Goal: Transaction & Acquisition: Book appointment/travel/reservation

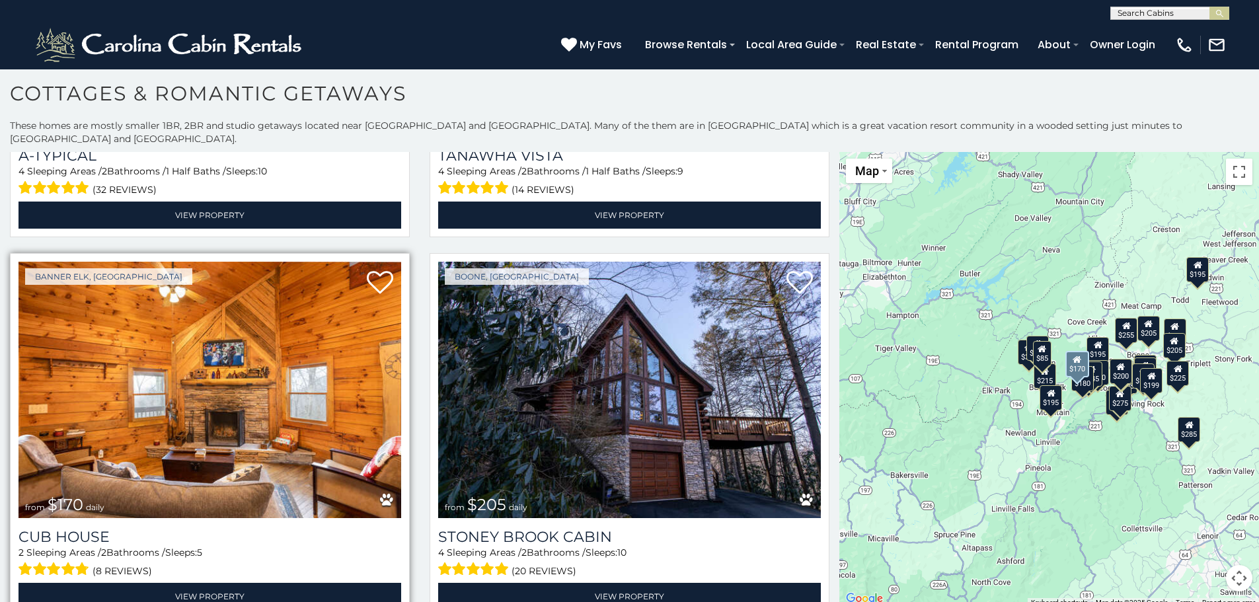
scroll to position [1520, 0]
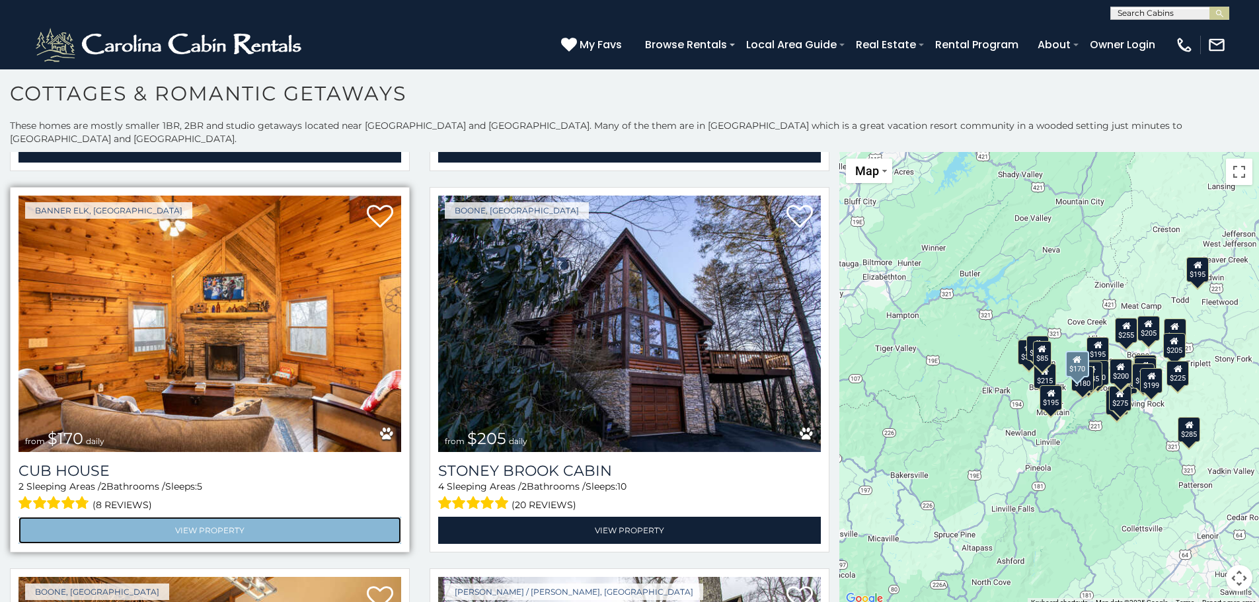
click at [219, 517] on link "View Property" at bounding box center [210, 530] width 383 height 27
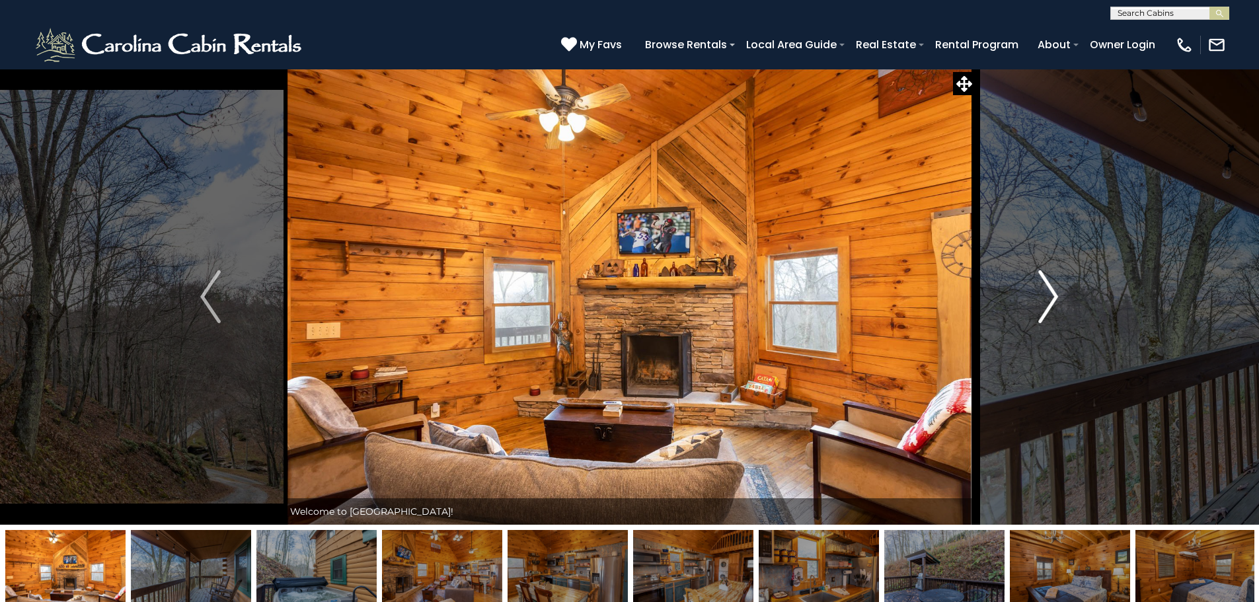
click at [1055, 296] on img "Next" at bounding box center [1048, 296] width 20 height 53
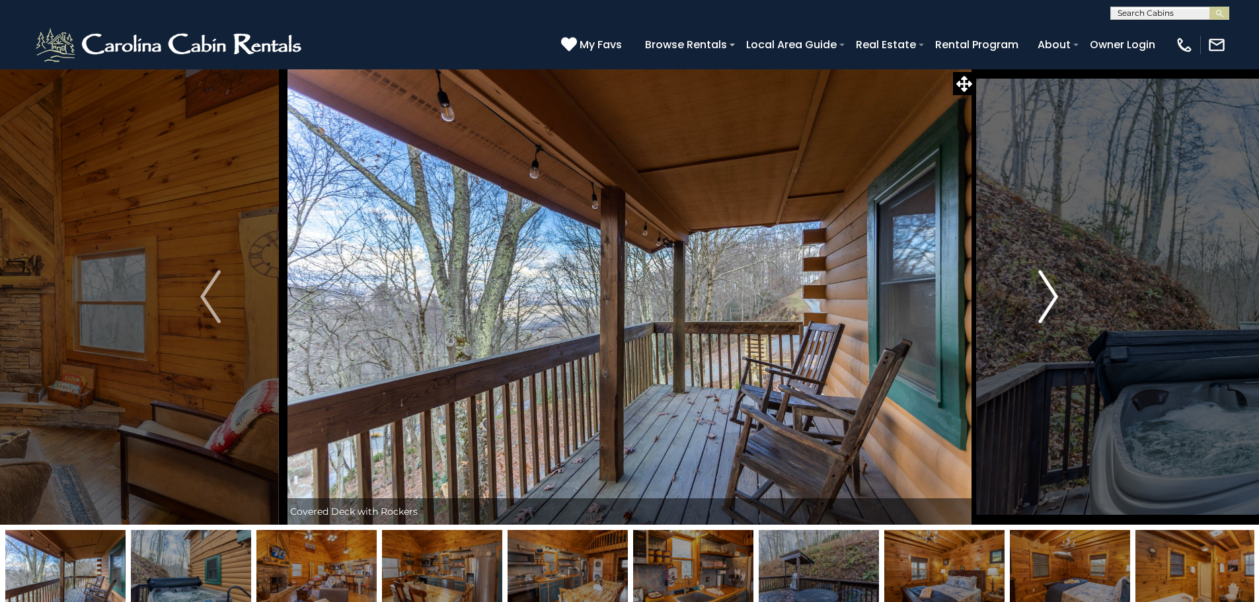
click at [1055, 296] on img "Next" at bounding box center [1048, 296] width 20 height 53
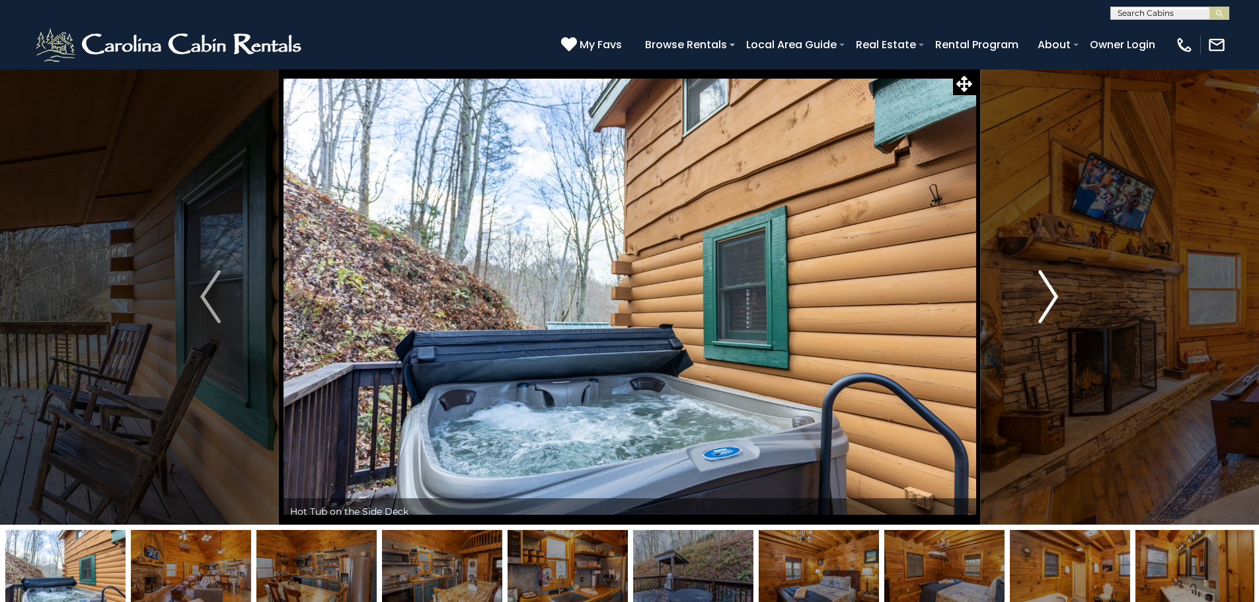
click at [1055, 296] on img "Next" at bounding box center [1048, 296] width 20 height 53
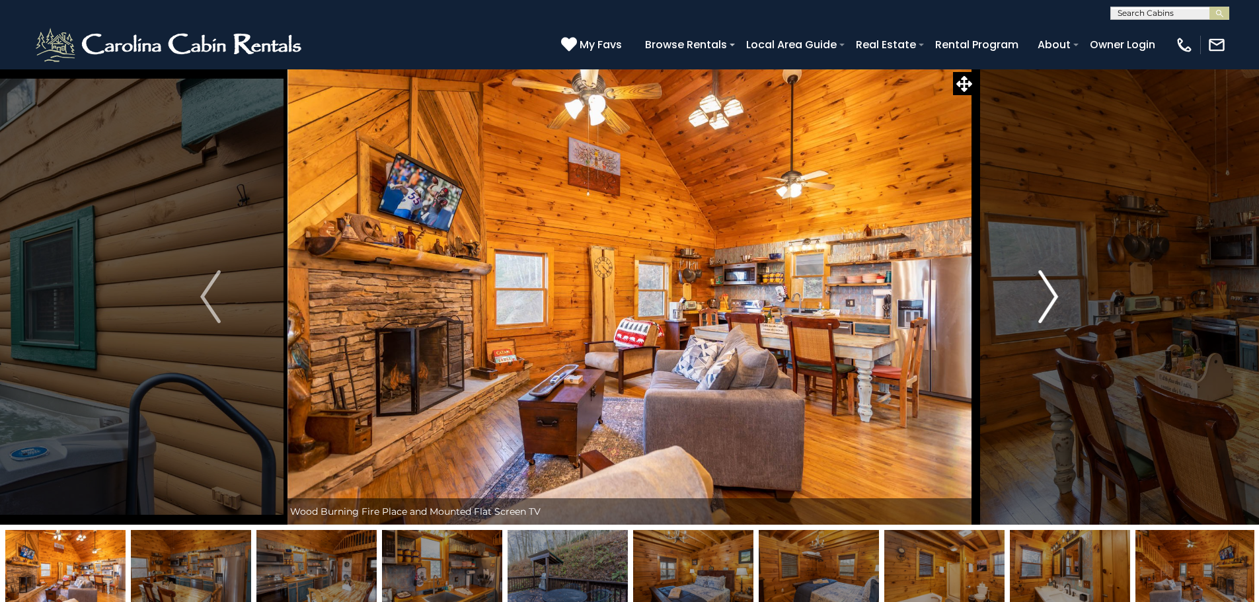
click at [1055, 296] on img "Next" at bounding box center [1048, 296] width 20 height 53
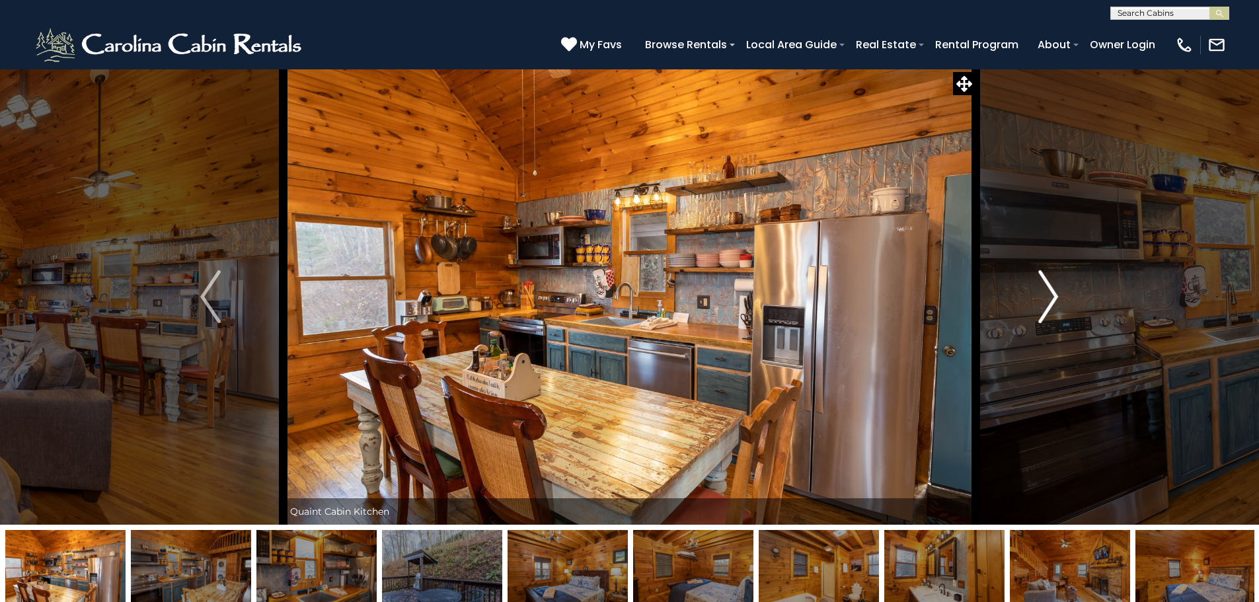
click at [1055, 296] on img "Next" at bounding box center [1048, 296] width 20 height 53
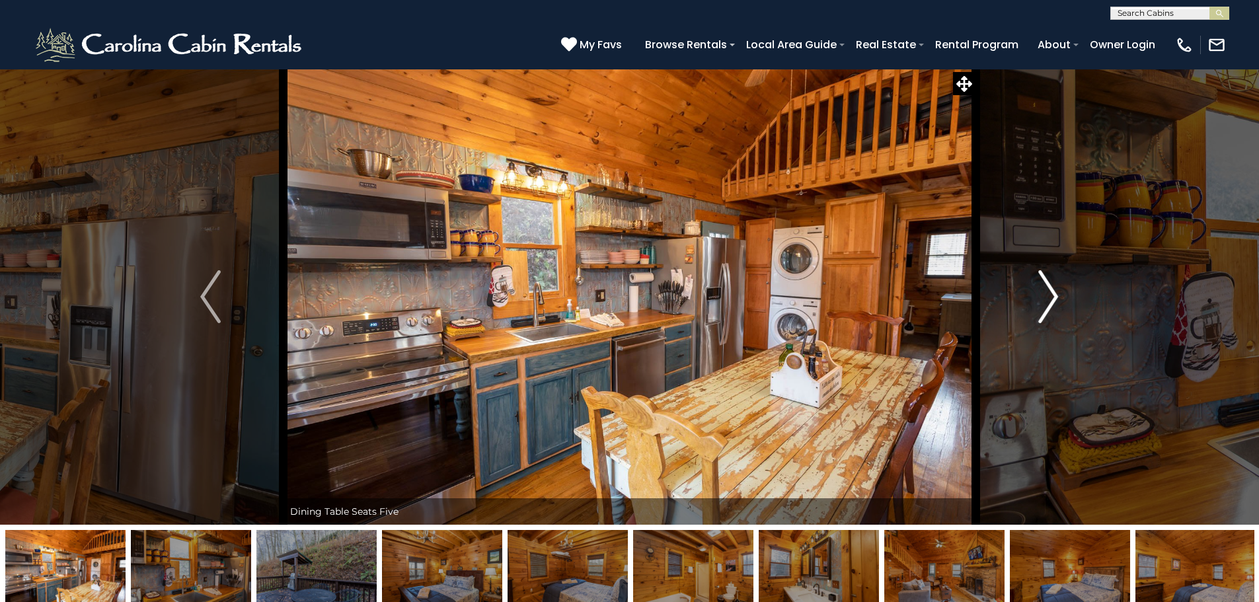
click at [1055, 296] on img "Next" at bounding box center [1048, 296] width 20 height 53
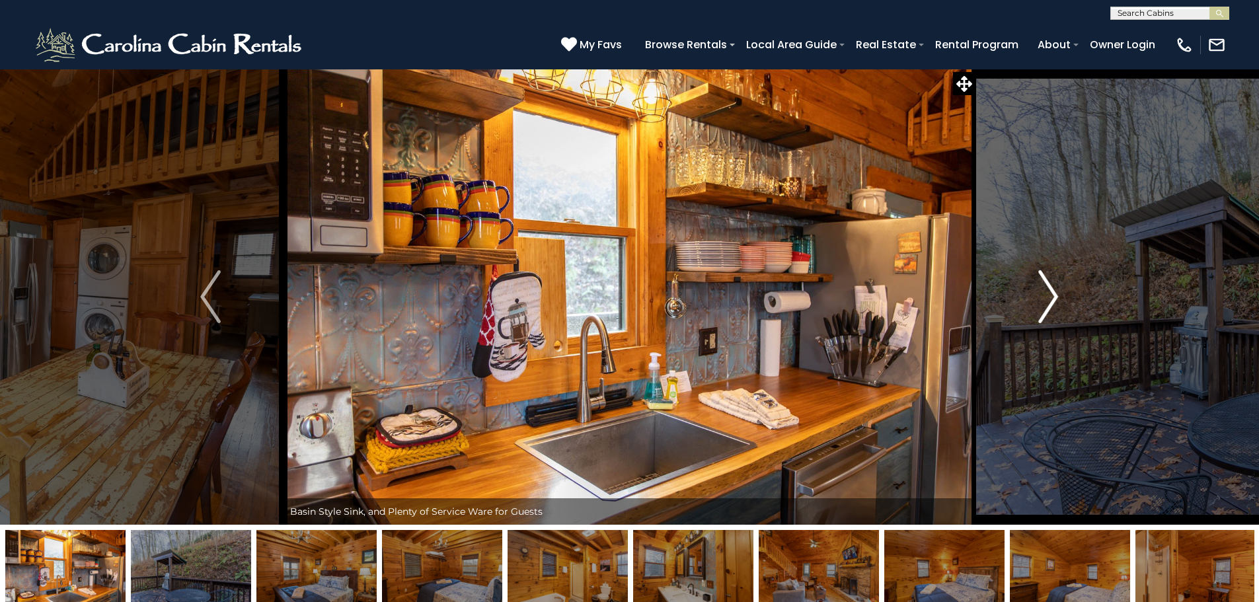
click at [1056, 298] on img "Next" at bounding box center [1048, 296] width 20 height 53
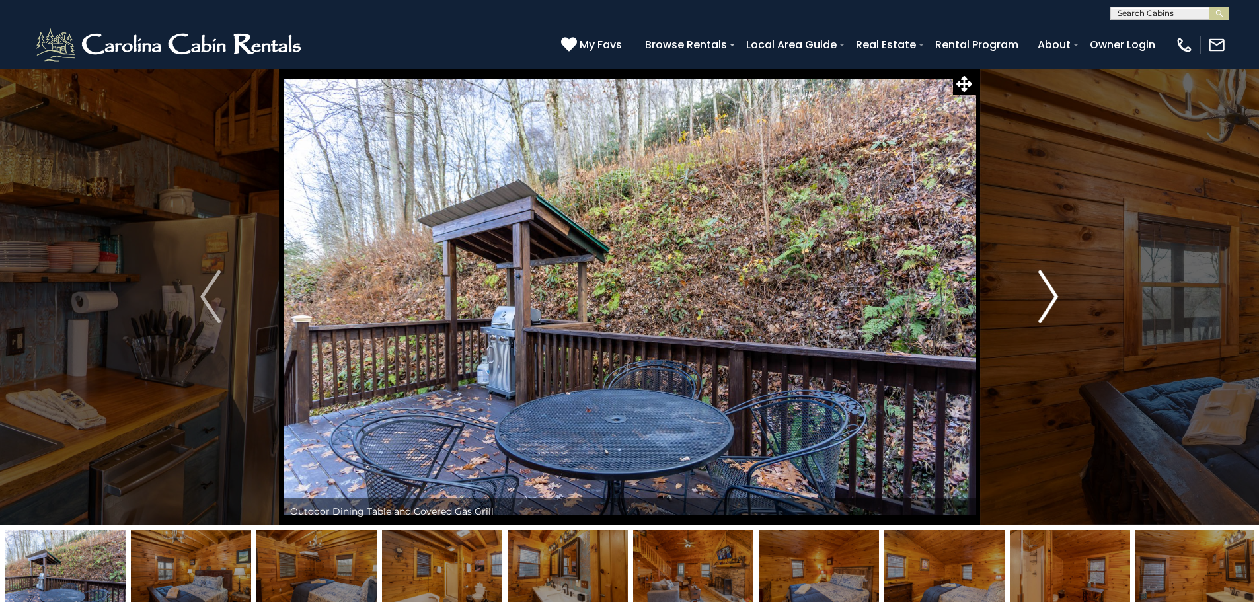
click at [1056, 298] on img "Next" at bounding box center [1048, 296] width 20 height 53
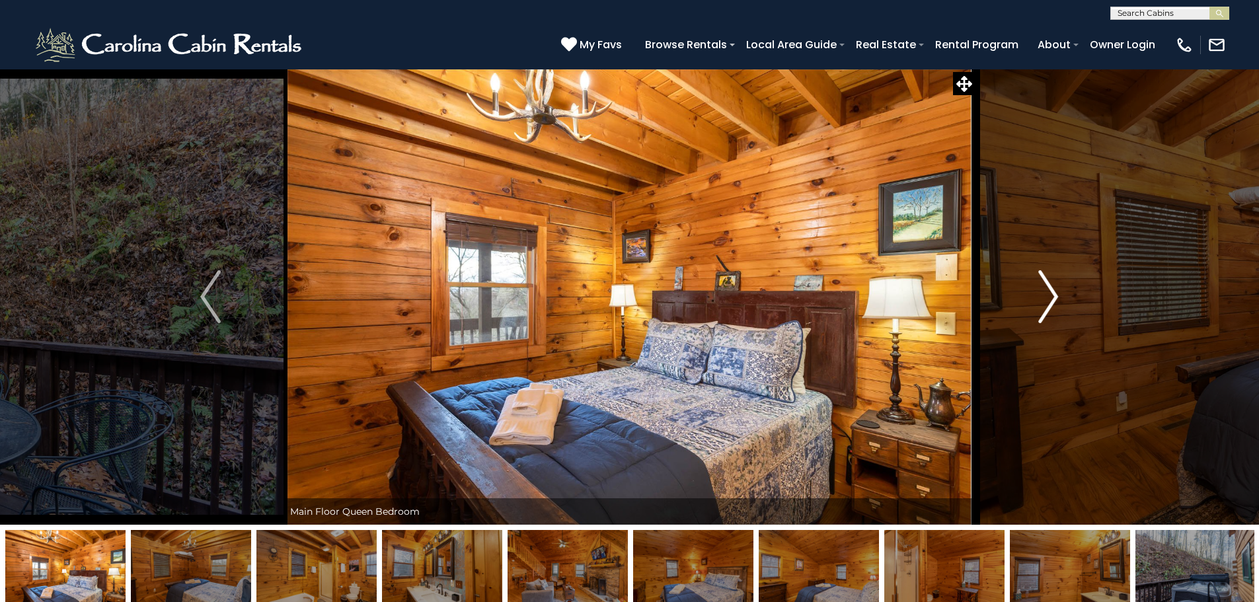
click at [1056, 298] on img "Next" at bounding box center [1048, 296] width 20 height 53
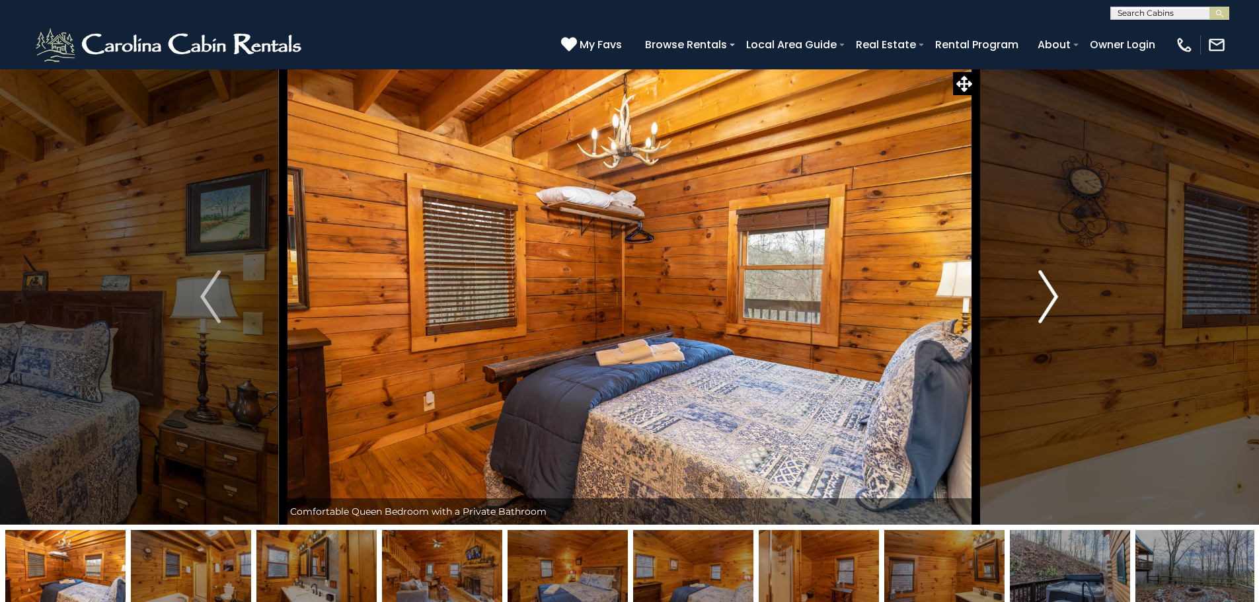
click at [1056, 298] on img "Next" at bounding box center [1048, 296] width 20 height 53
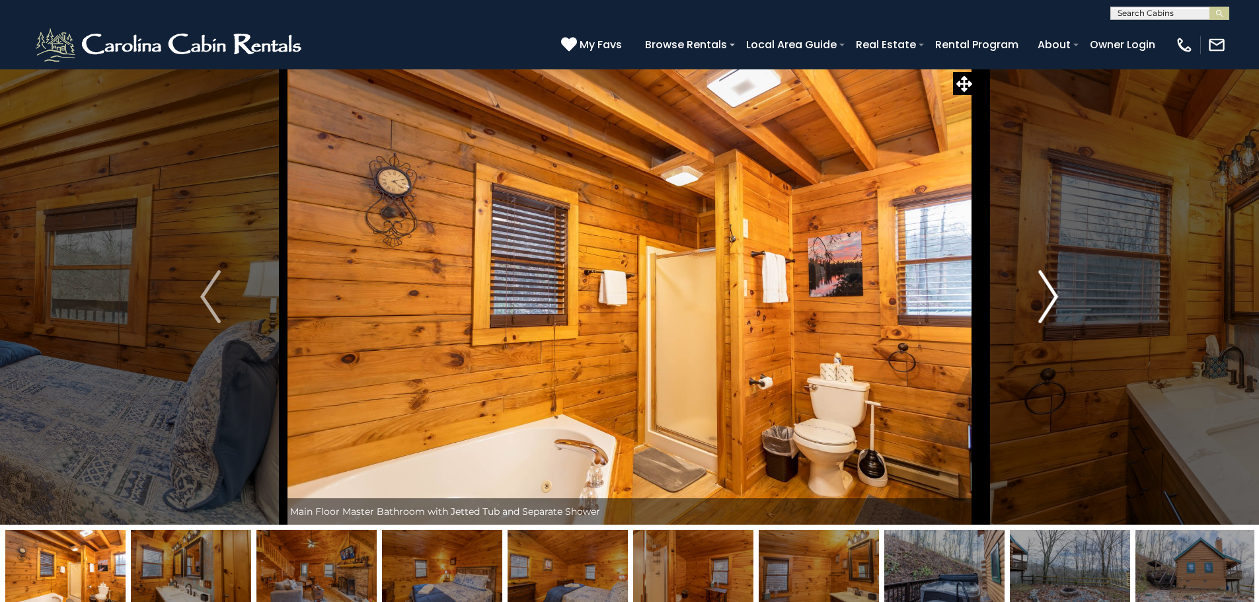
click at [1056, 298] on img "Next" at bounding box center [1048, 296] width 20 height 53
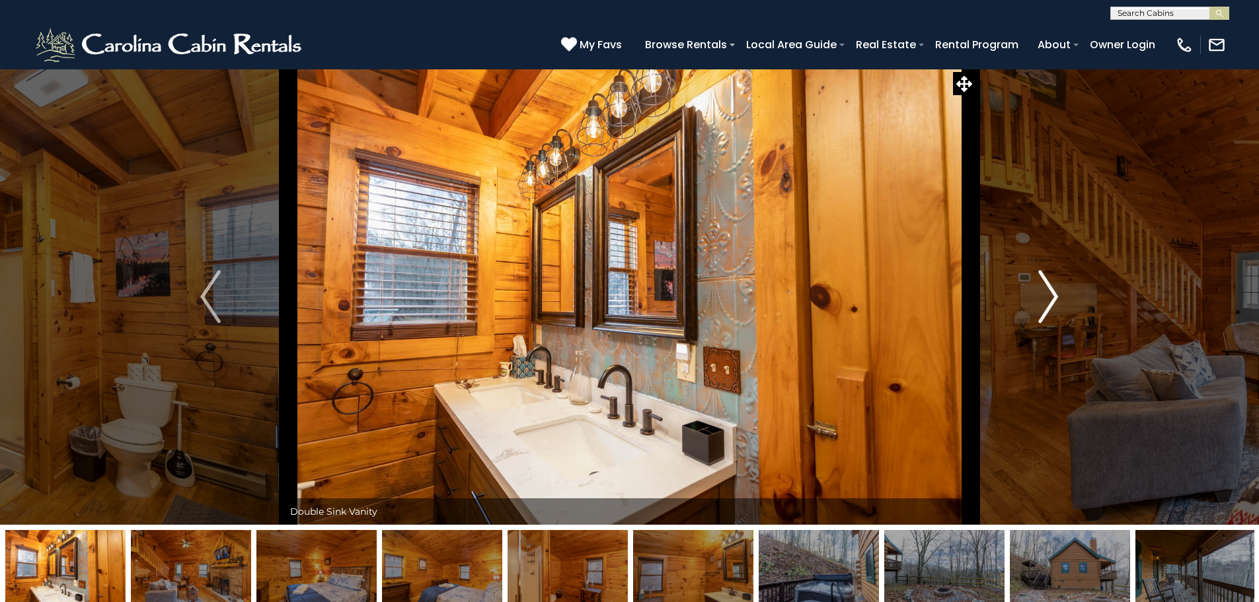
click at [1056, 298] on img "Next" at bounding box center [1048, 296] width 20 height 53
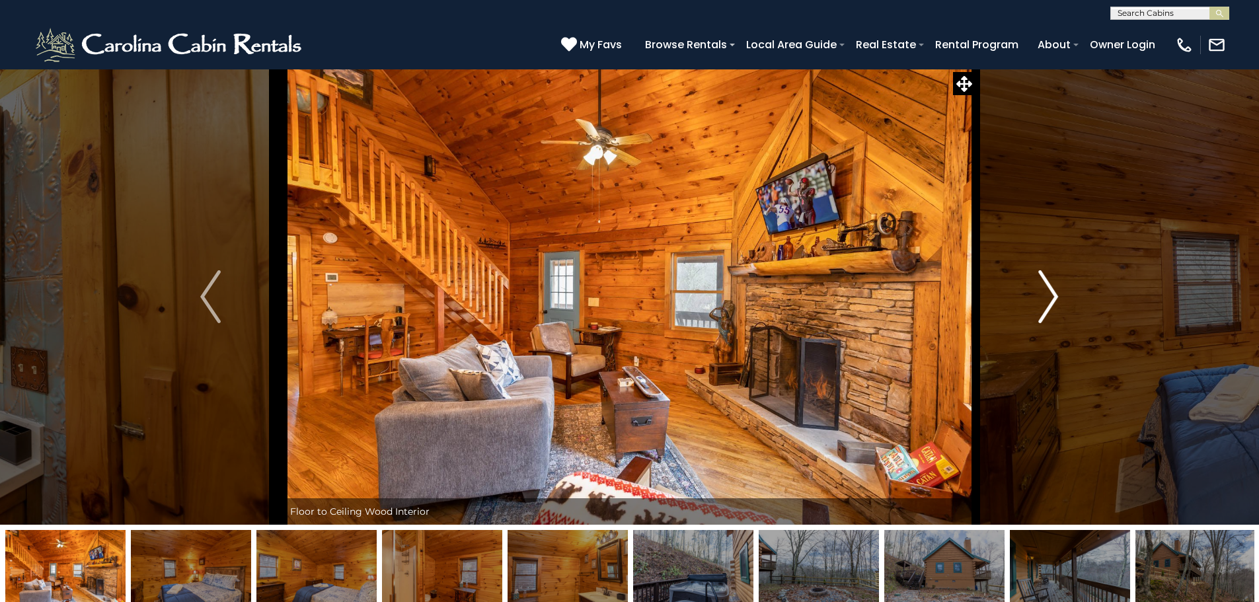
click at [1056, 298] on img "Next" at bounding box center [1048, 296] width 20 height 53
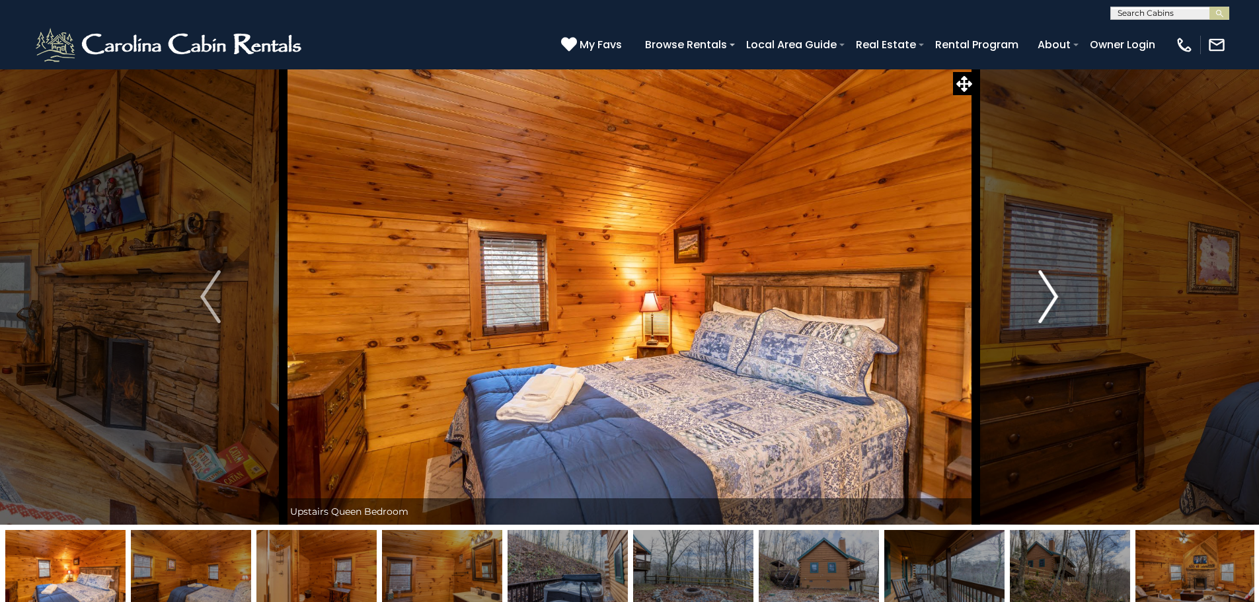
click at [1057, 297] on img "Next" at bounding box center [1048, 296] width 20 height 53
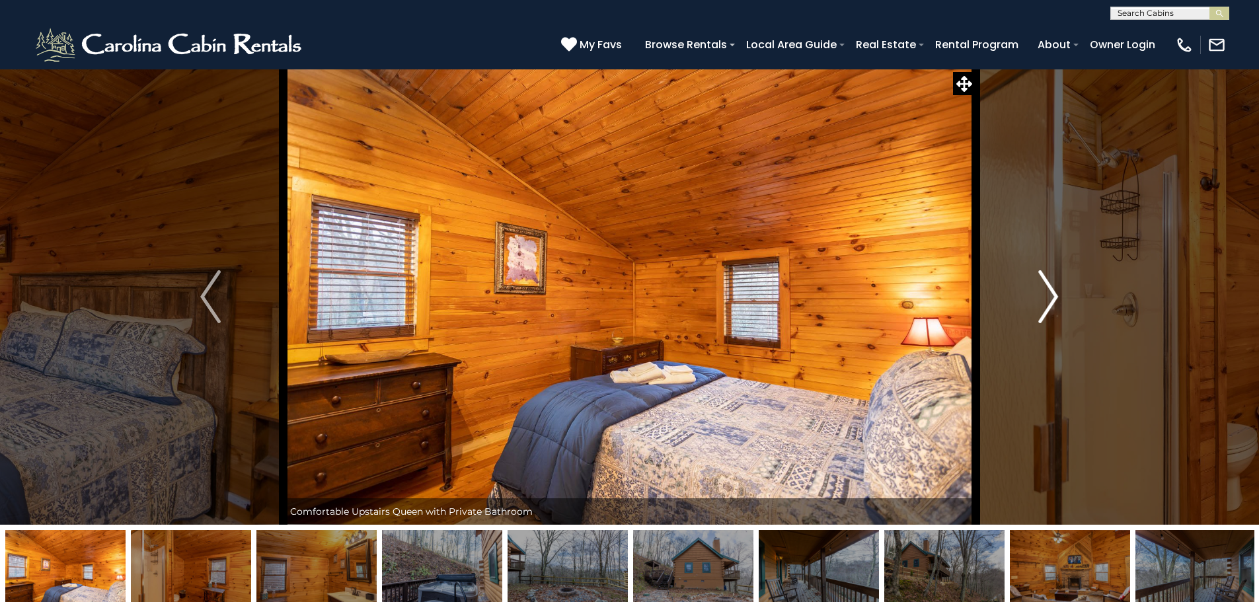
click at [1057, 297] on img "Next" at bounding box center [1048, 296] width 20 height 53
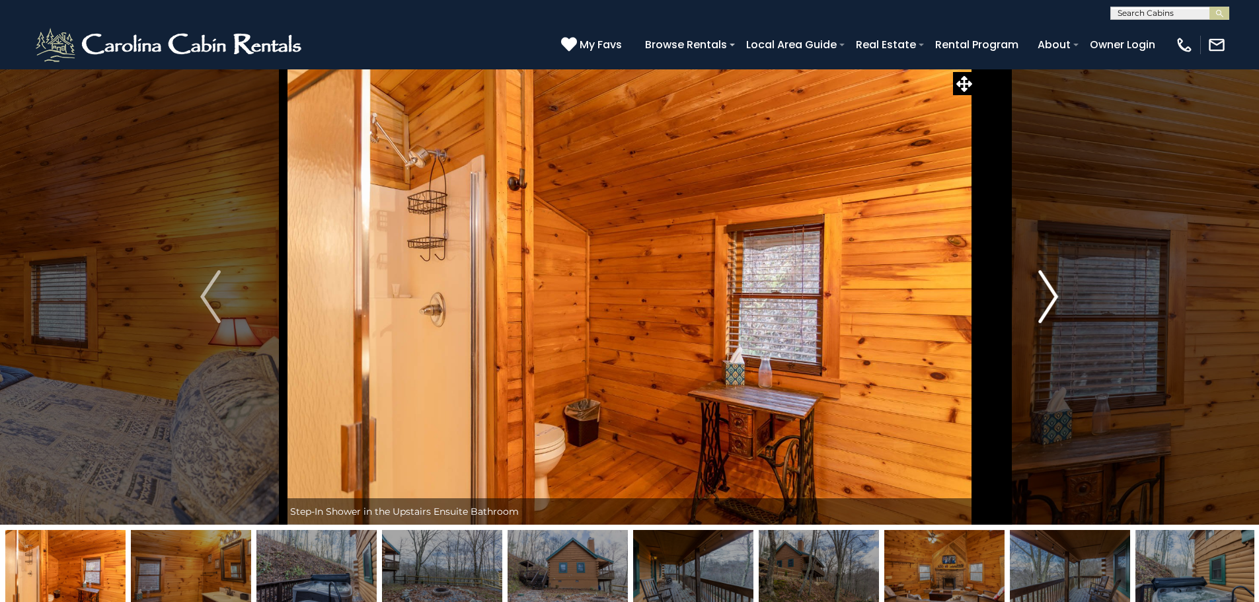
click at [1057, 297] on img "Next" at bounding box center [1048, 296] width 20 height 53
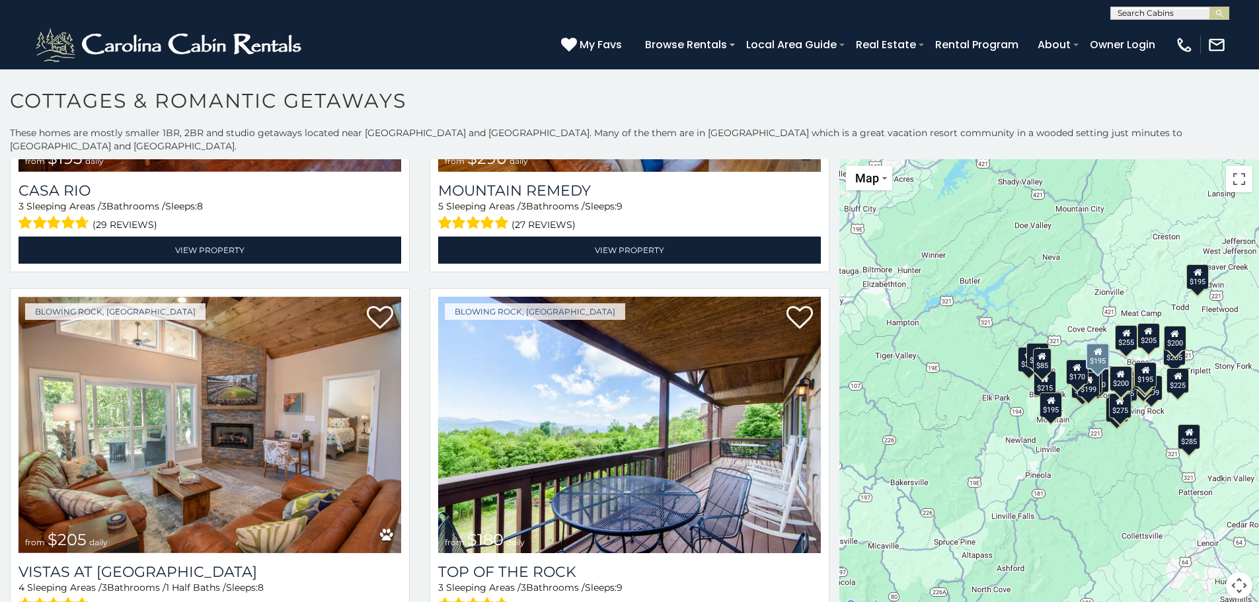
scroll to position [2577, 0]
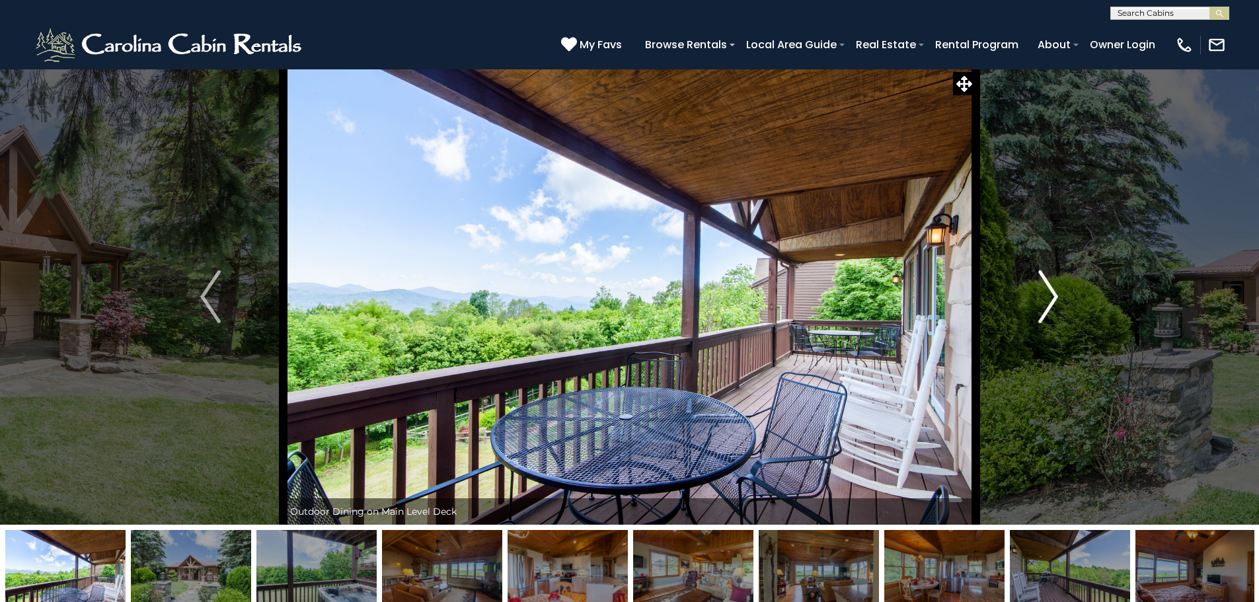
click at [1055, 297] on img "Next" at bounding box center [1048, 296] width 20 height 53
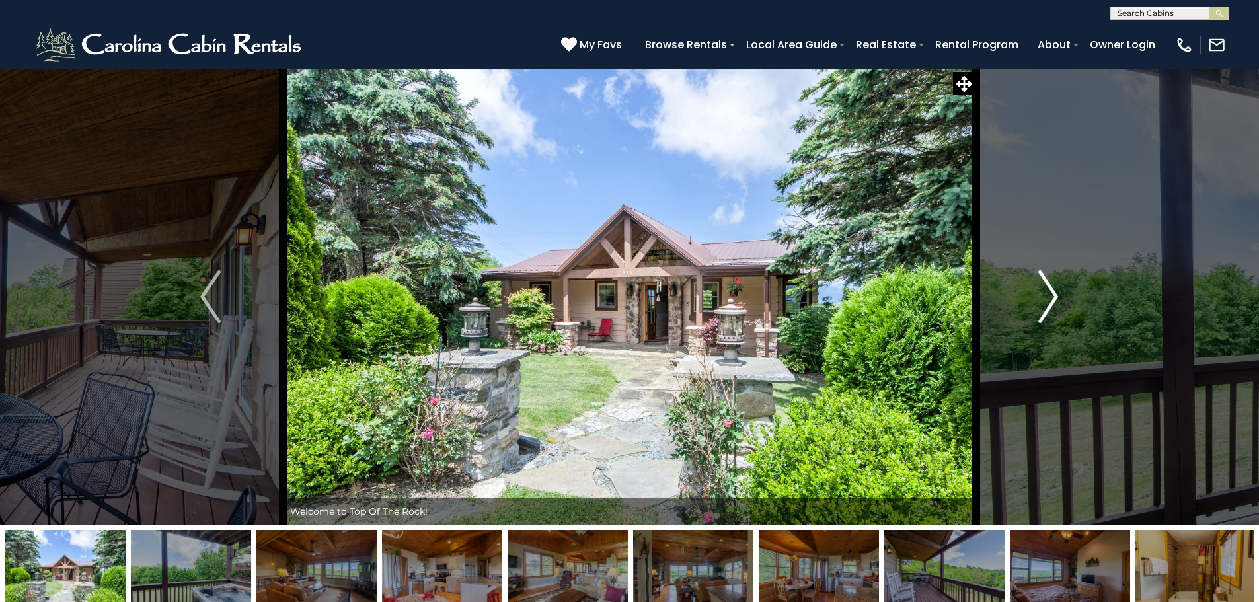
click at [1055, 297] on img "Next" at bounding box center [1048, 296] width 20 height 53
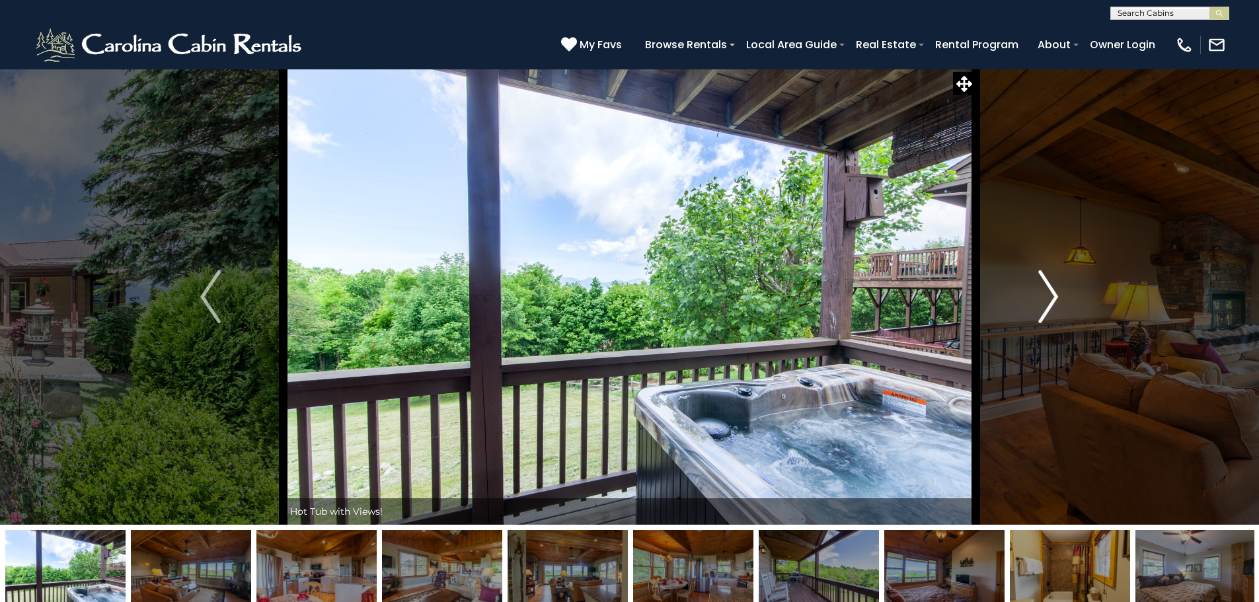
click at [1055, 294] on img "Next" at bounding box center [1048, 296] width 20 height 53
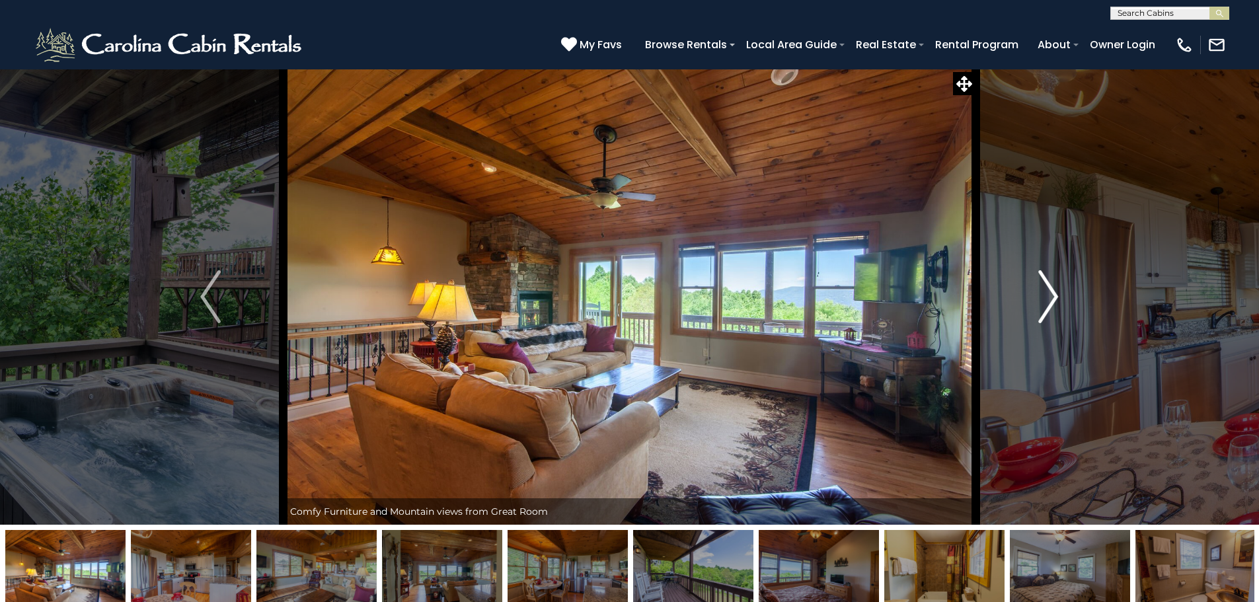
click at [1055, 294] on img "Next" at bounding box center [1048, 296] width 20 height 53
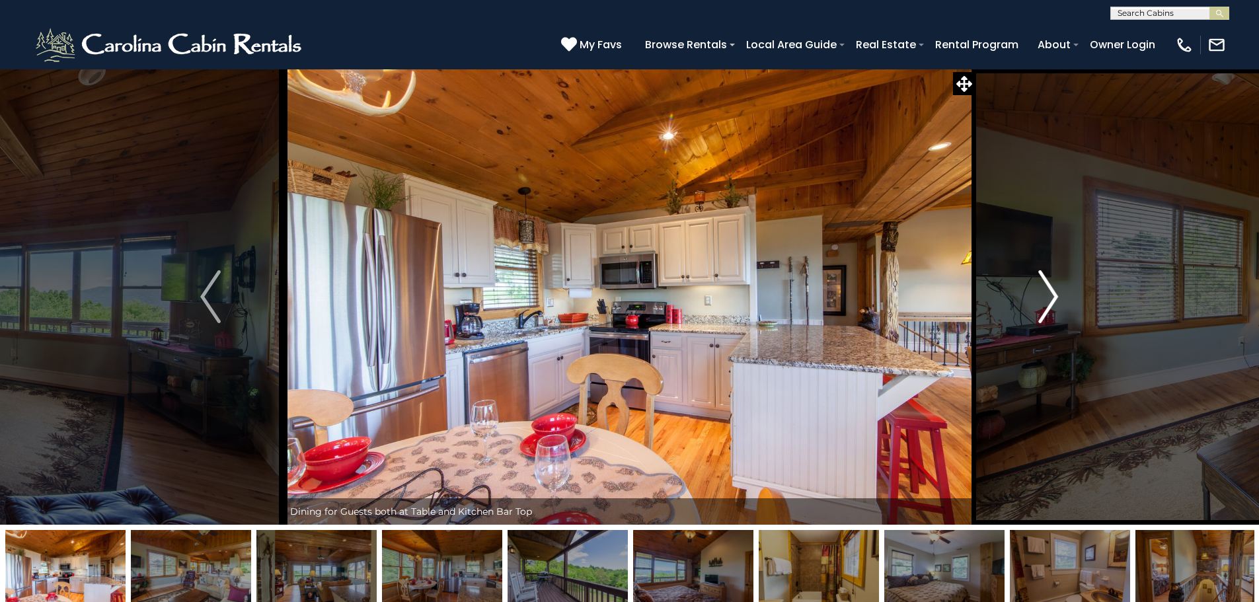
click at [1055, 294] on img "Next" at bounding box center [1048, 296] width 20 height 53
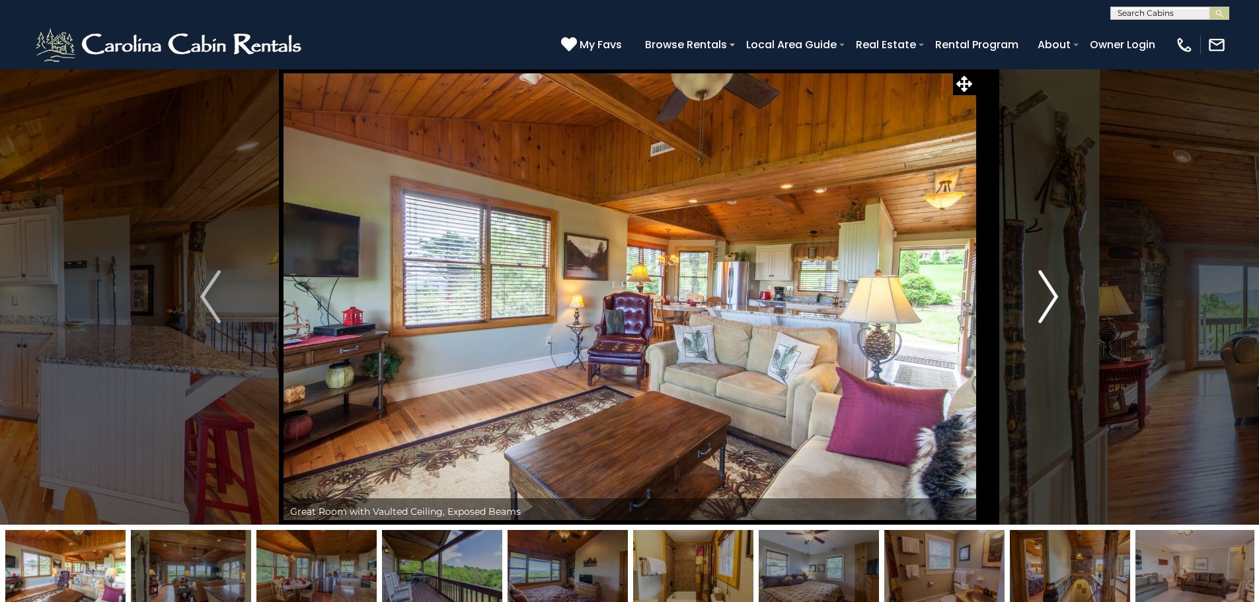
click at [1055, 296] on img "Next" at bounding box center [1048, 296] width 20 height 53
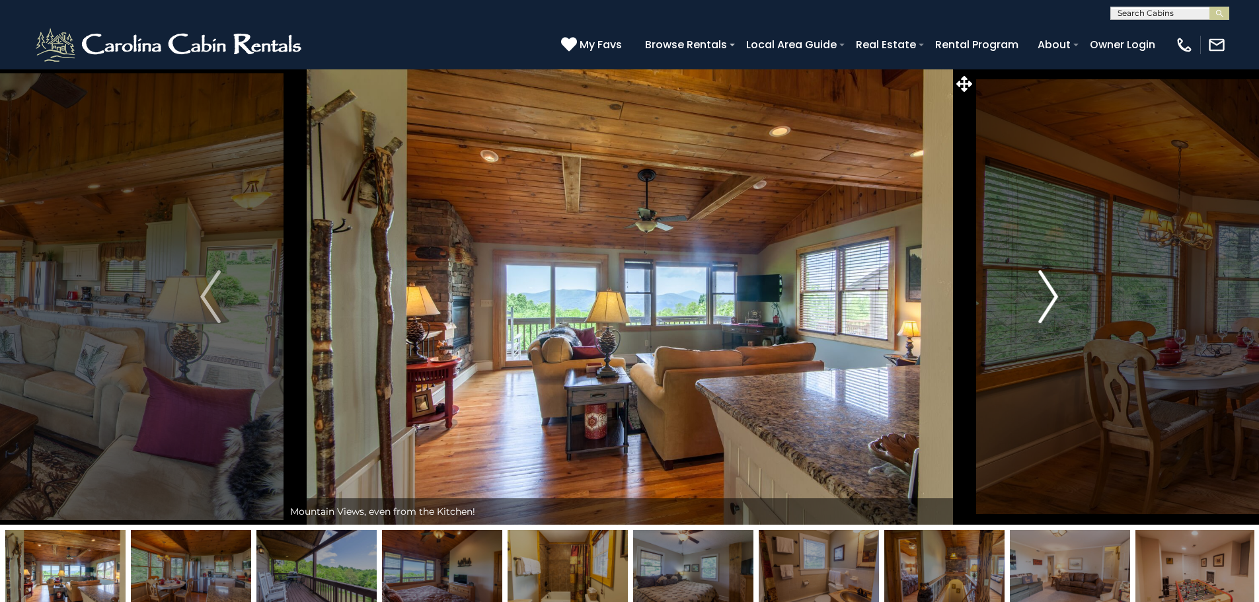
click at [1055, 296] on img "Next" at bounding box center [1048, 296] width 20 height 53
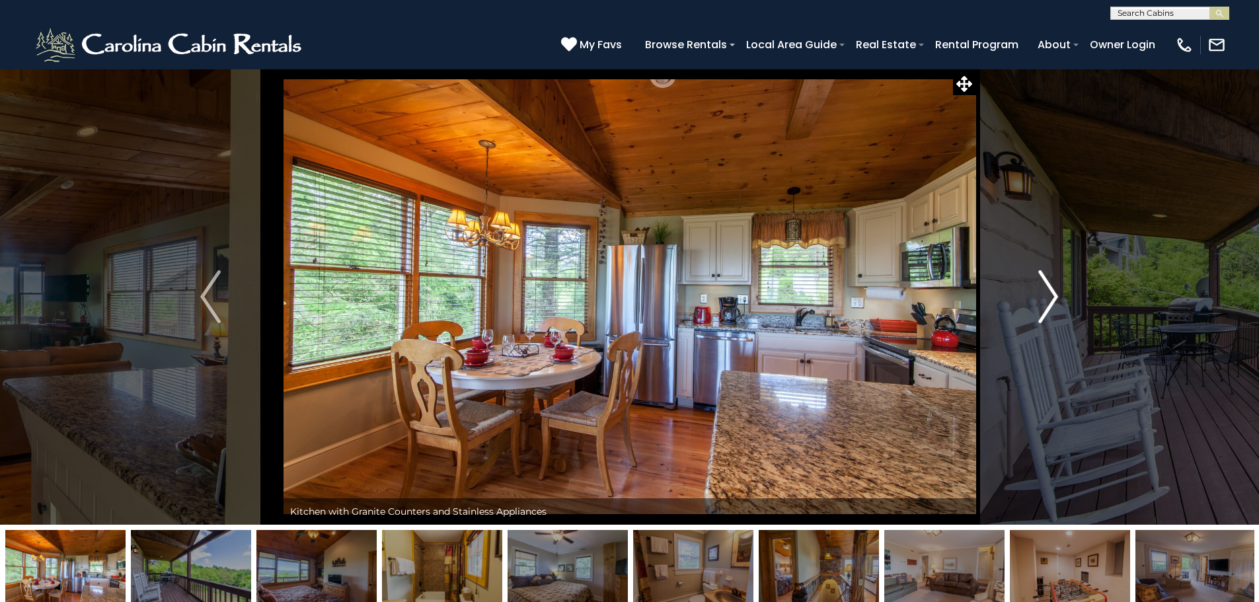
click at [1055, 296] on img "Next" at bounding box center [1048, 296] width 20 height 53
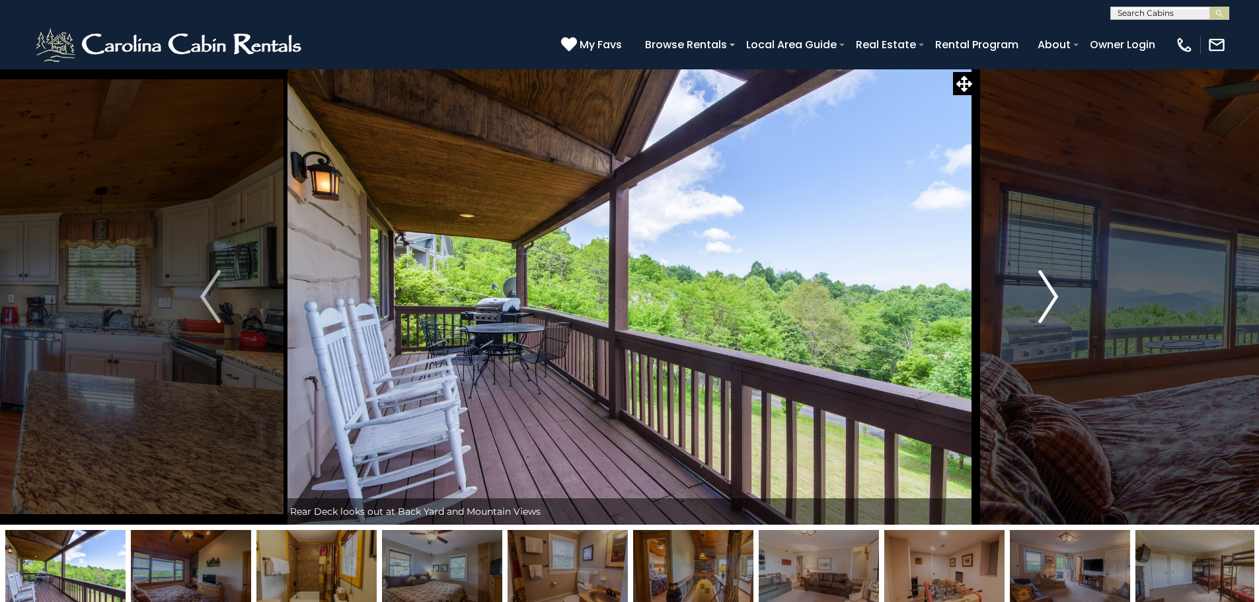
click at [1055, 296] on img "Next" at bounding box center [1048, 296] width 20 height 53
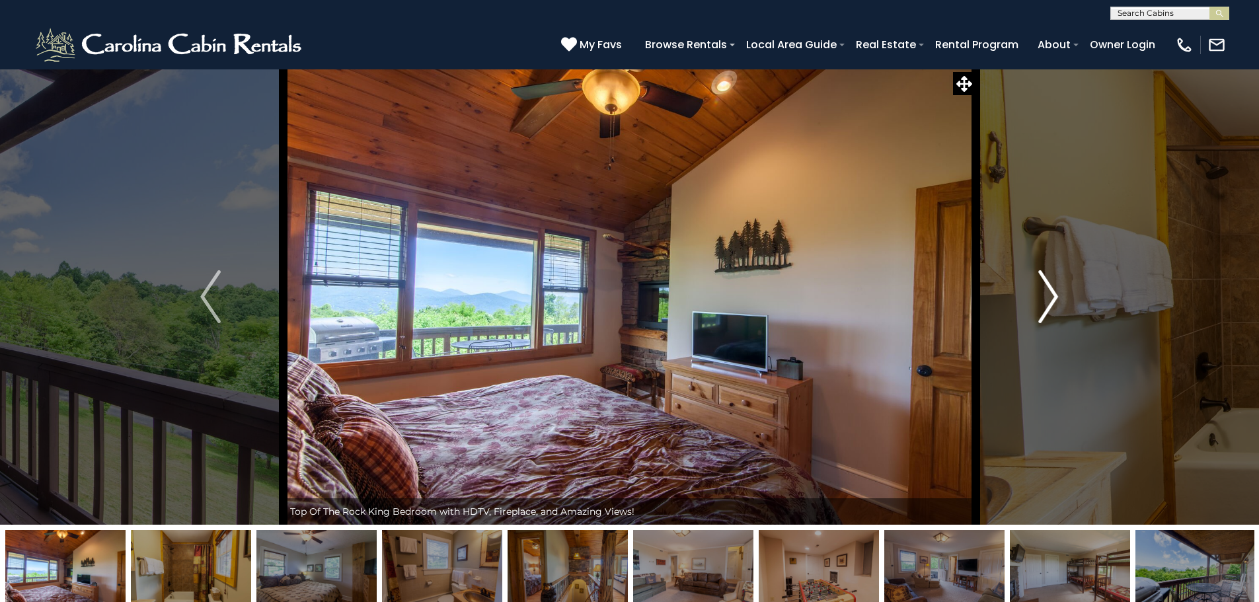
click at [1055, 296] on img "Next" at bounding box center [1048, 296] width 20 height 53
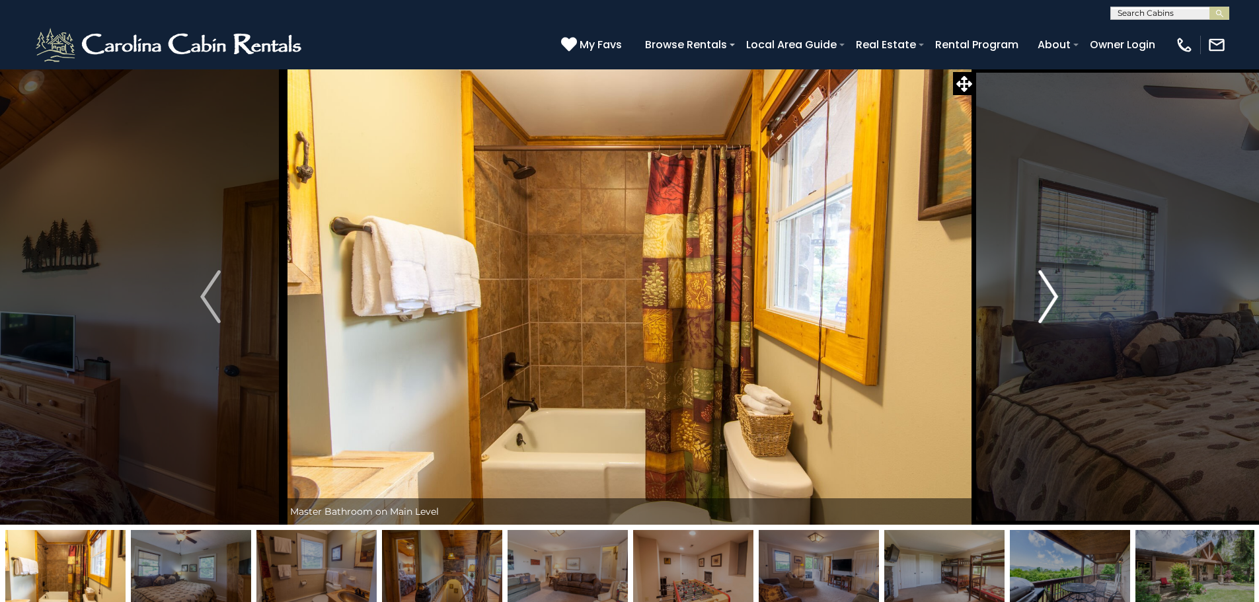
click at [1055, 296] on img "Next" at bounding box center [1048, 296] width 20 height 53
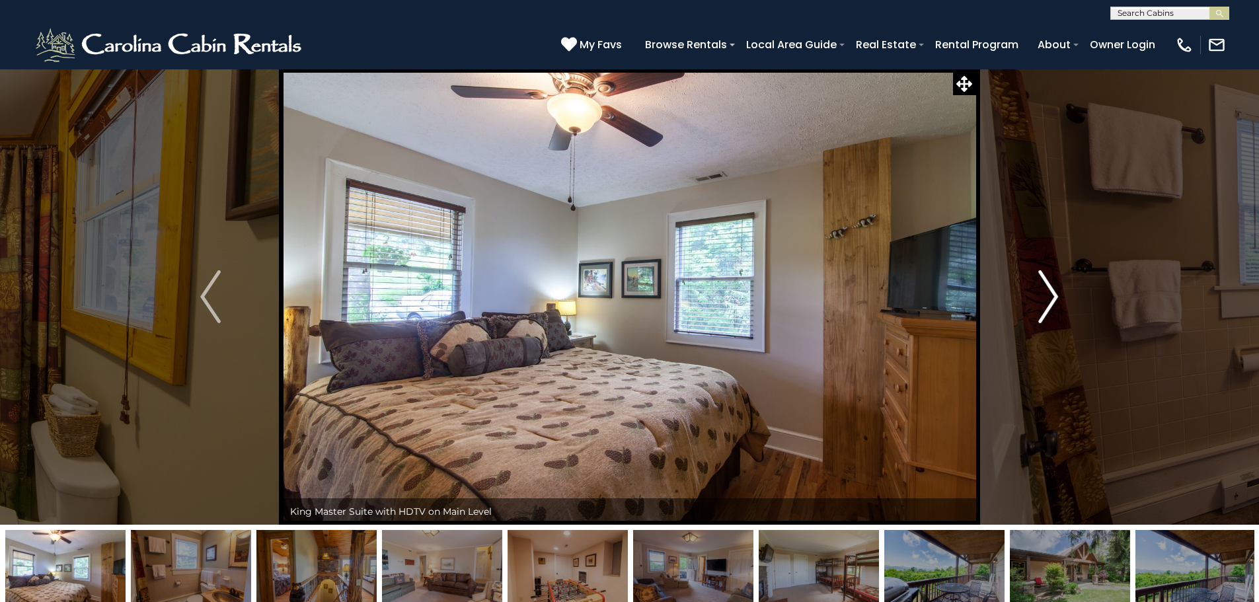
click at [1055, 296] on img "Next" at bounding box center [1048, 296] width 20 height 53
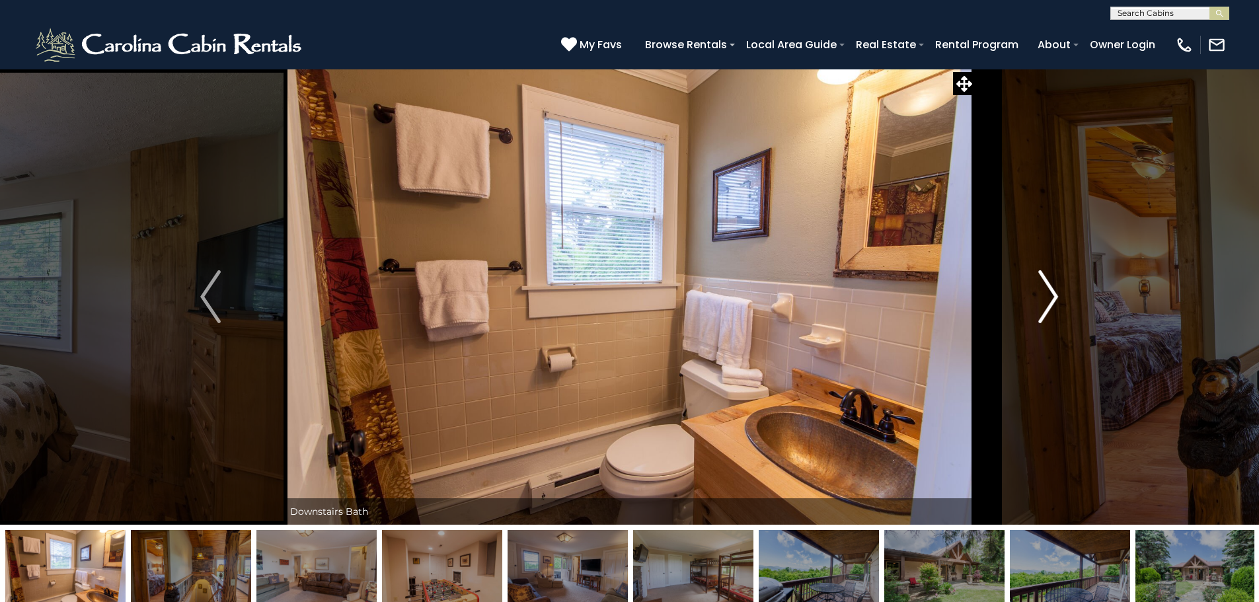
click at [1055, 296] on img "Next" at bounding box center [1048, 296] width 20 height 53
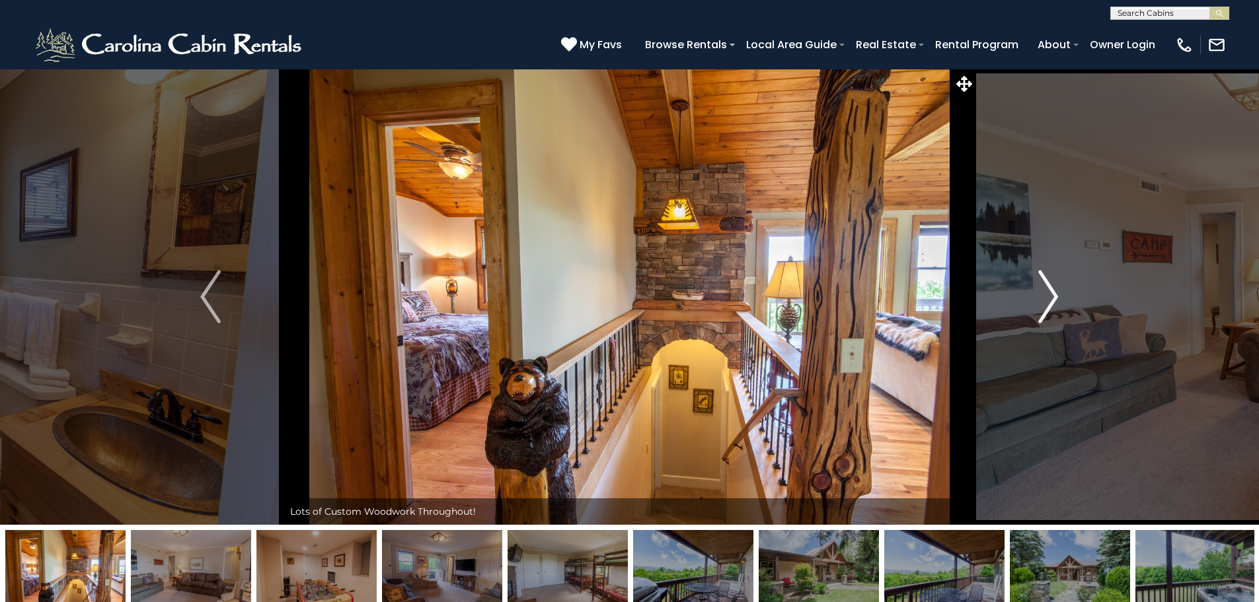
click at [1055, 296] on img "Next" at bounding box center [1048, 296] width 20 height 53
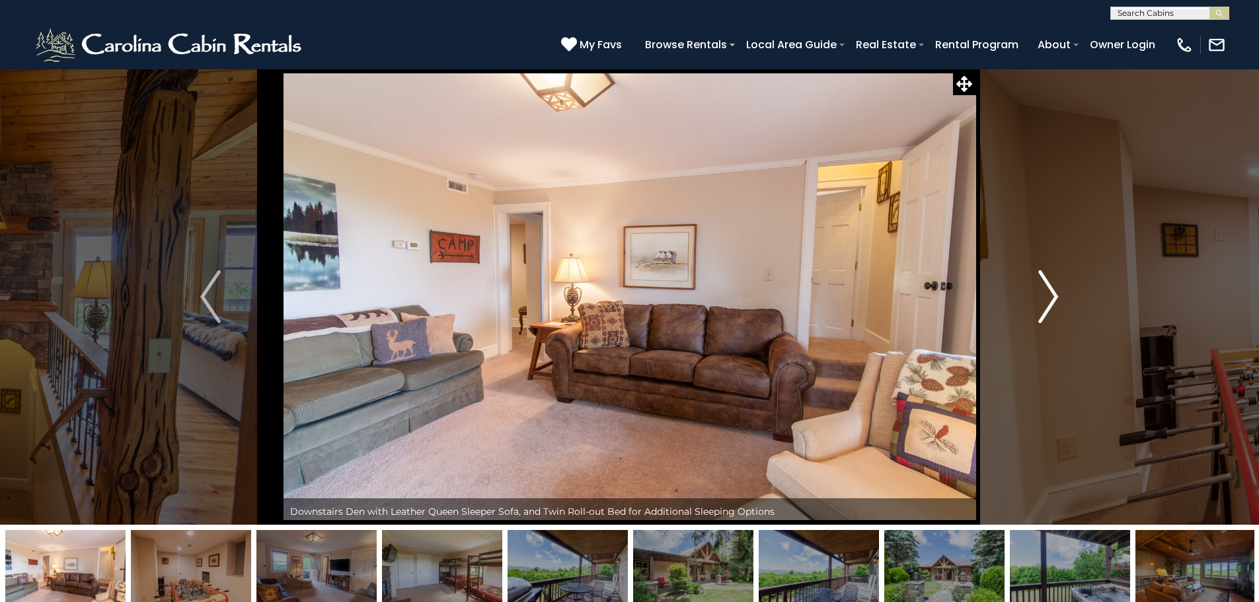
click at [1055, 296] on img "Next" at bounding box center [1048, 296] width 20 height 53
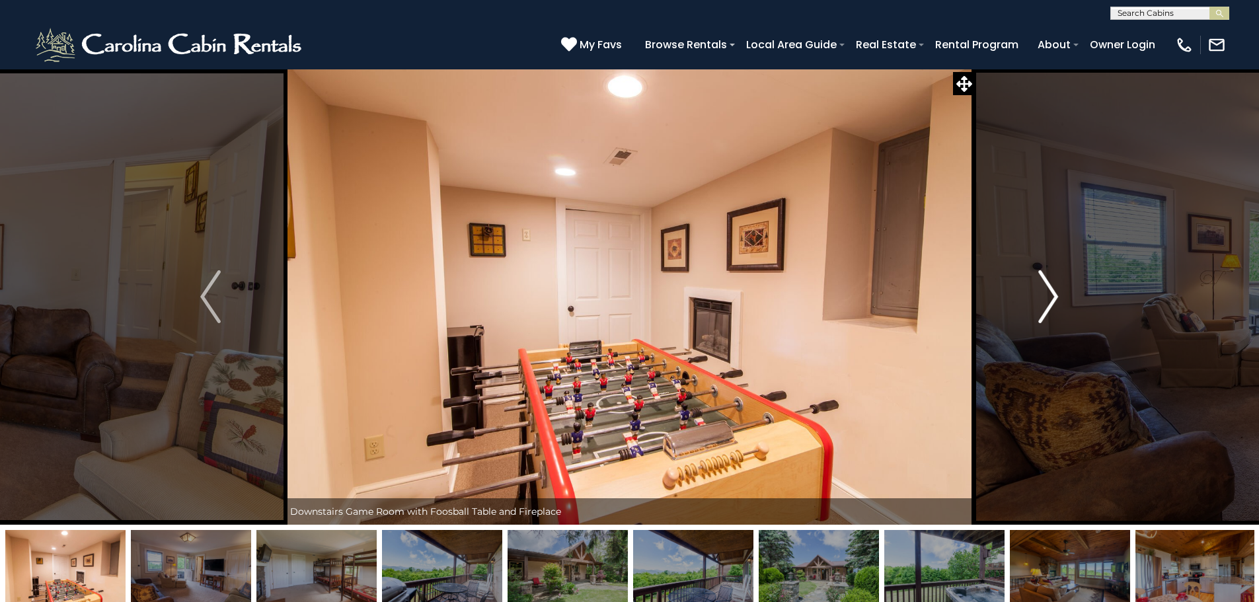
click at [1055, 296] on img "Next" at bounding box center [1048, 296] width 20 height 53
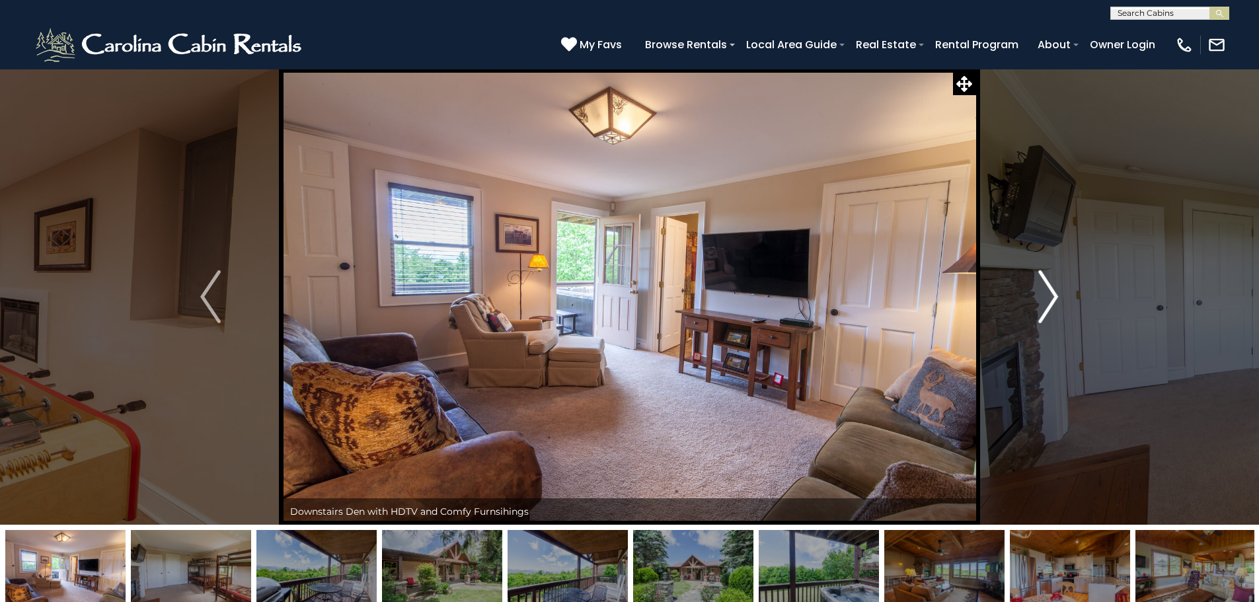
click at [1055, 296] on img "Next" at bounding box center [1048, 296] width 20 height 53
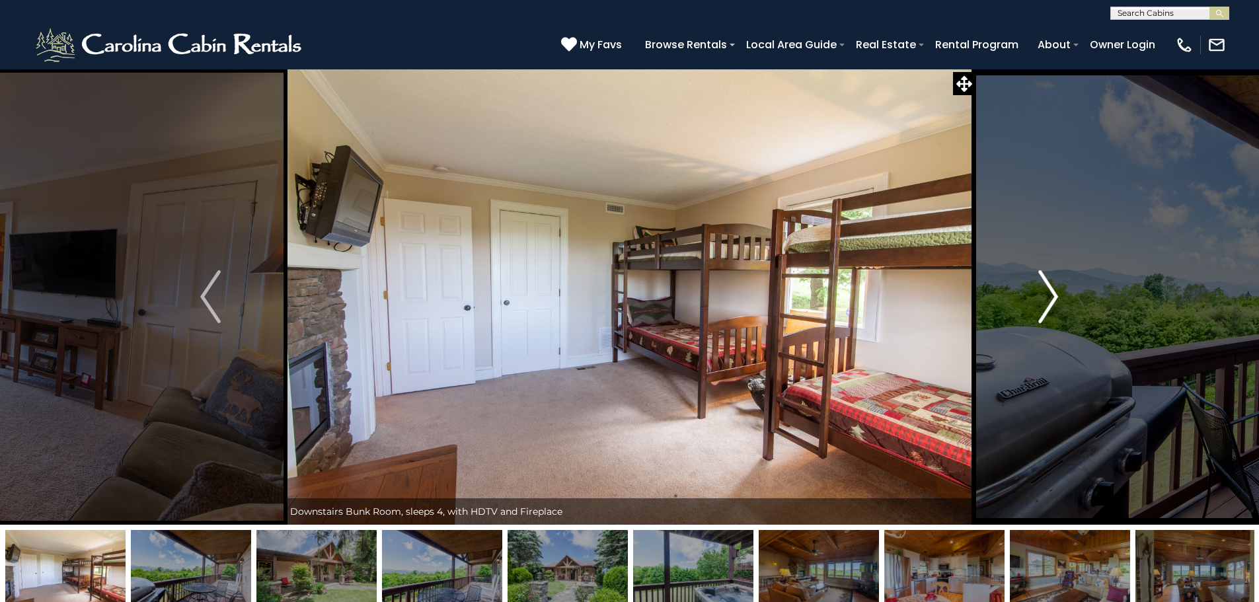
click at [1055, 296] on img "Next" at bounding box center [1048, 296] width 20 height 53
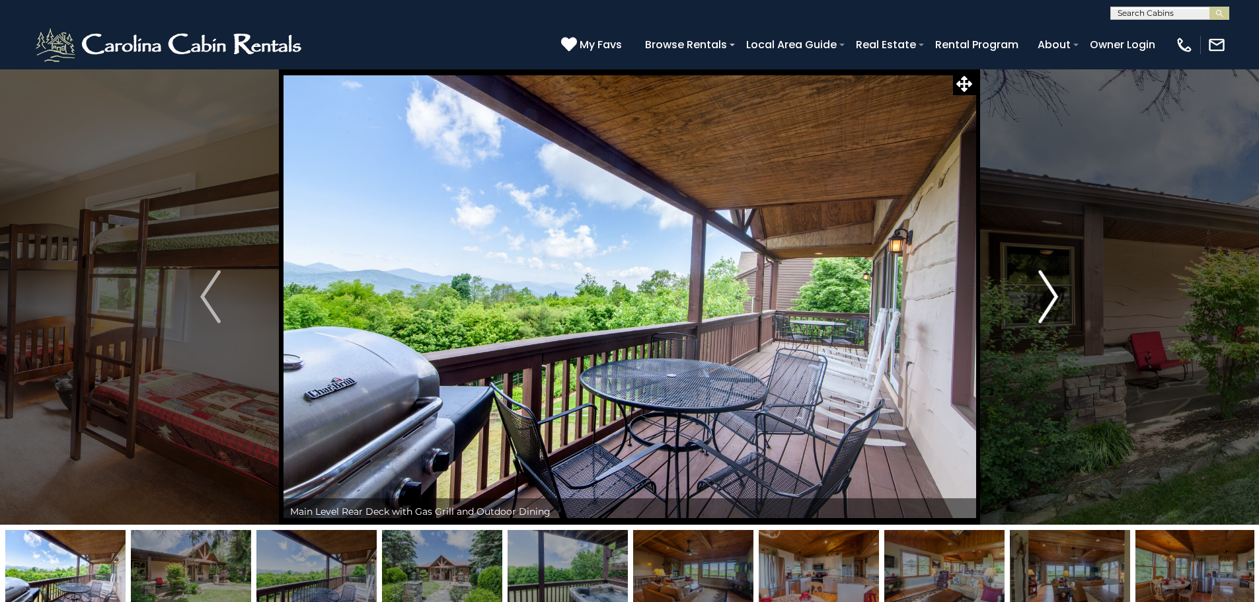
click at [1055, 296] on img "Next" at bounding box center [1048, 296] width 20 height 53
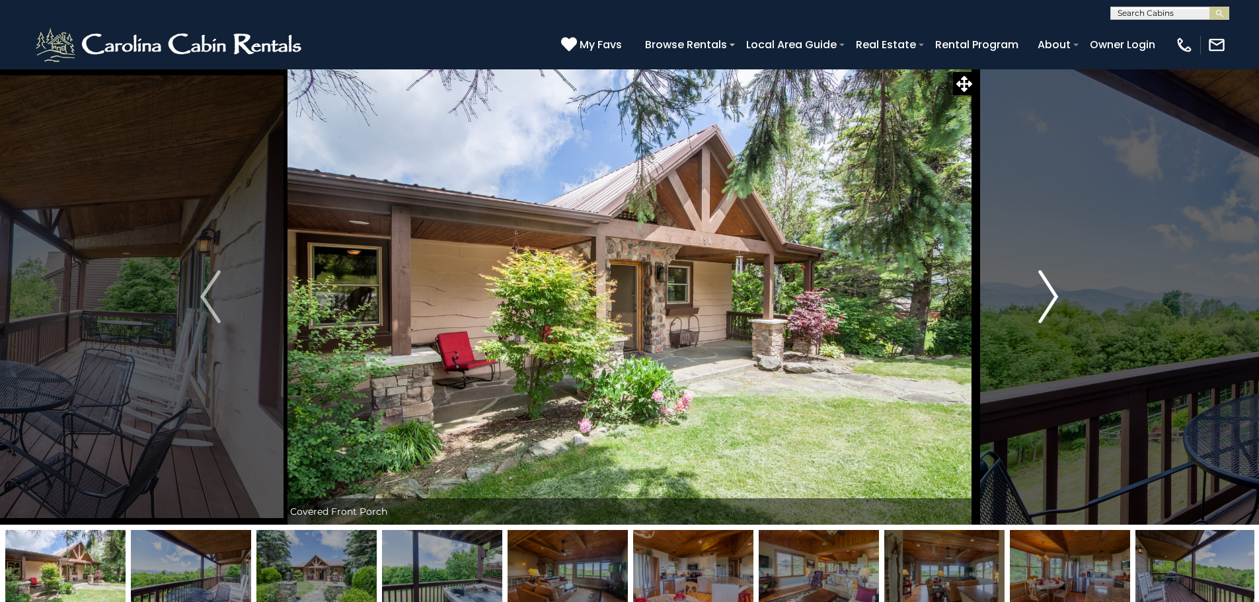
click at [1055, 296] on img "Next" at bounding box center [1048, 296] width 20 height 53
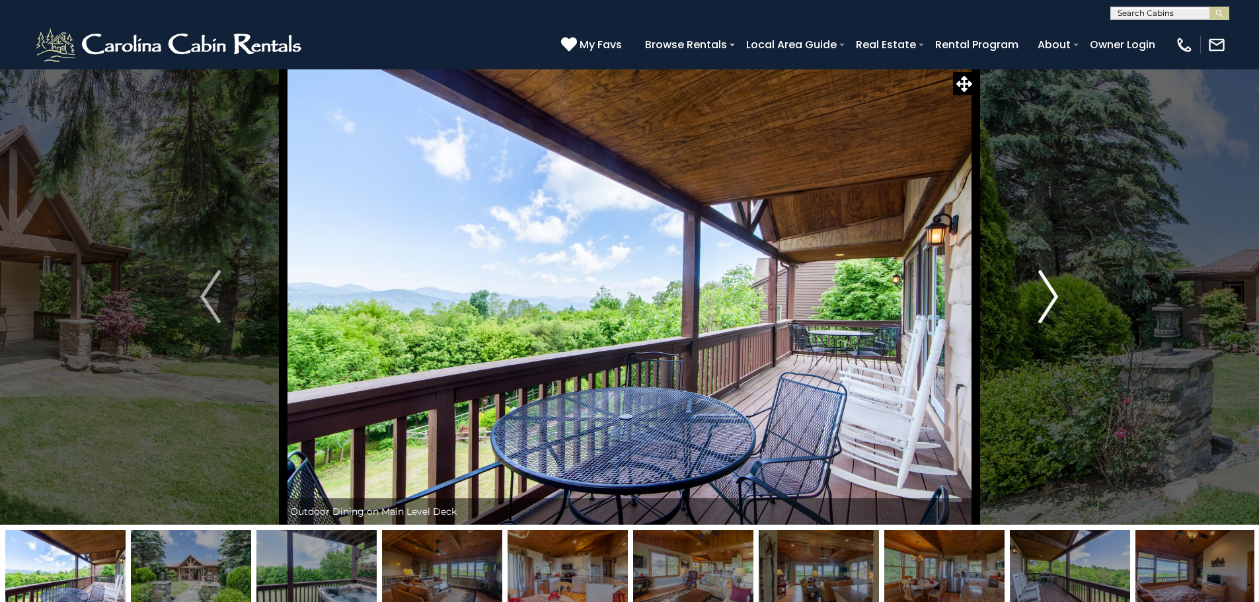
click at [1055, 296] on img "Next" at bounding box center [1048, 296] width 20 height 53
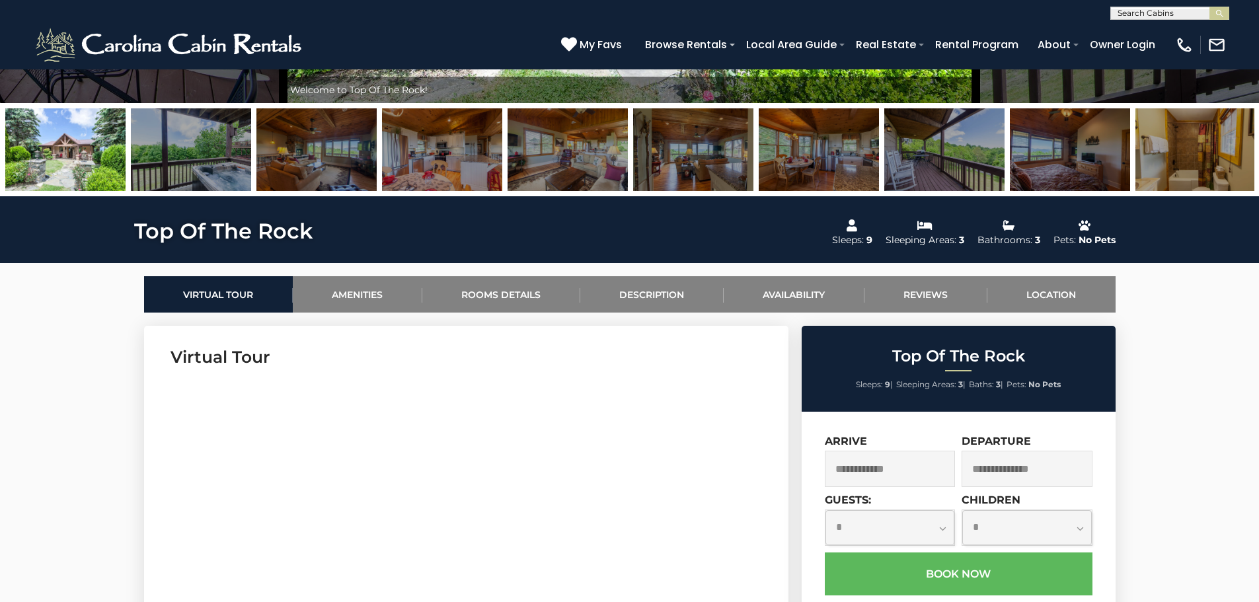
scroll to position [463, 0]
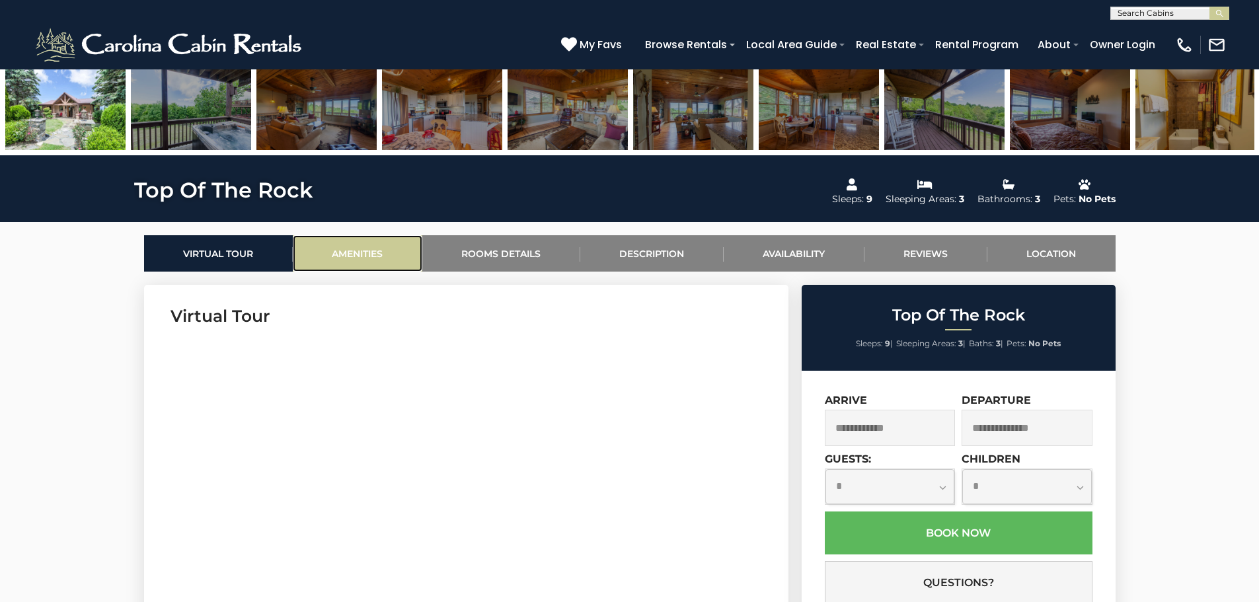
click at [391, 262] on link "Amenities" at bounding box center [358, 253] width 130 height 36
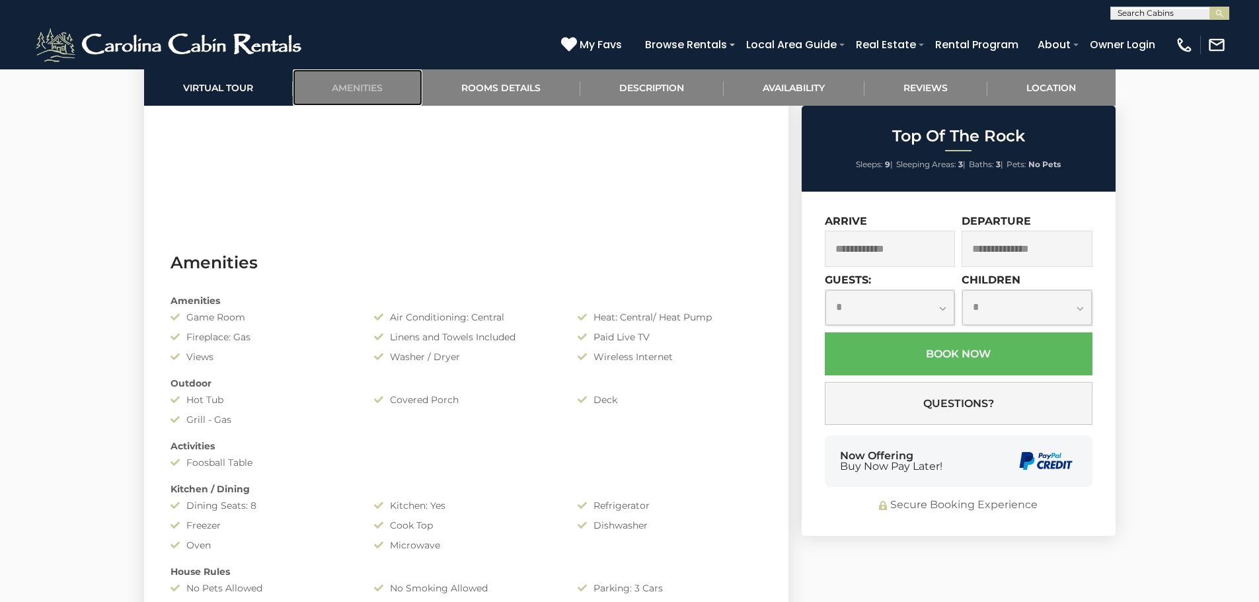
scroll to position [852, 0]
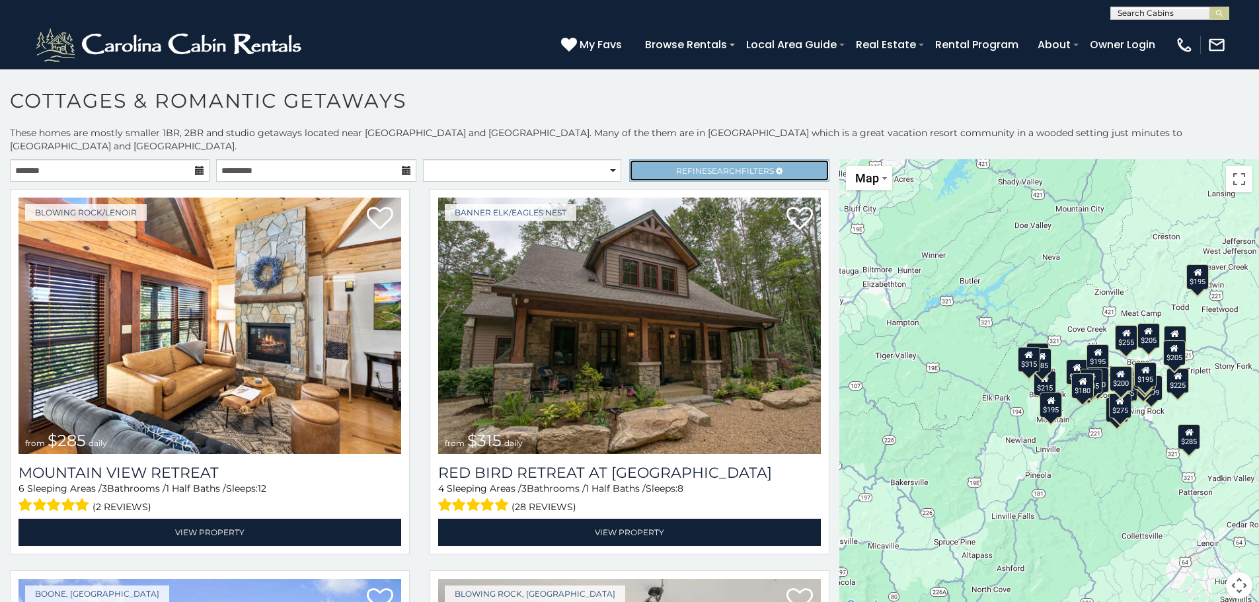
click at [757, 166] on span "Refine Search Filters" at bounding box center [725, 171] width 98 height 10
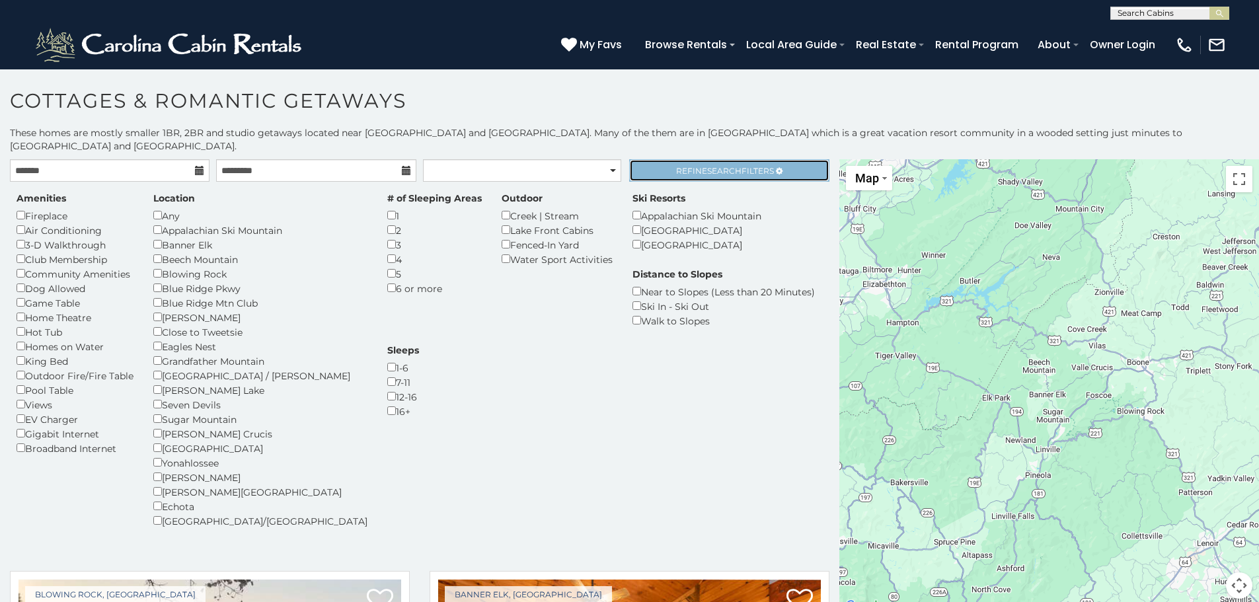
click at [791, 159] on link "Refine Search Filters" at bounding box center [729, 170] width 200 height 22
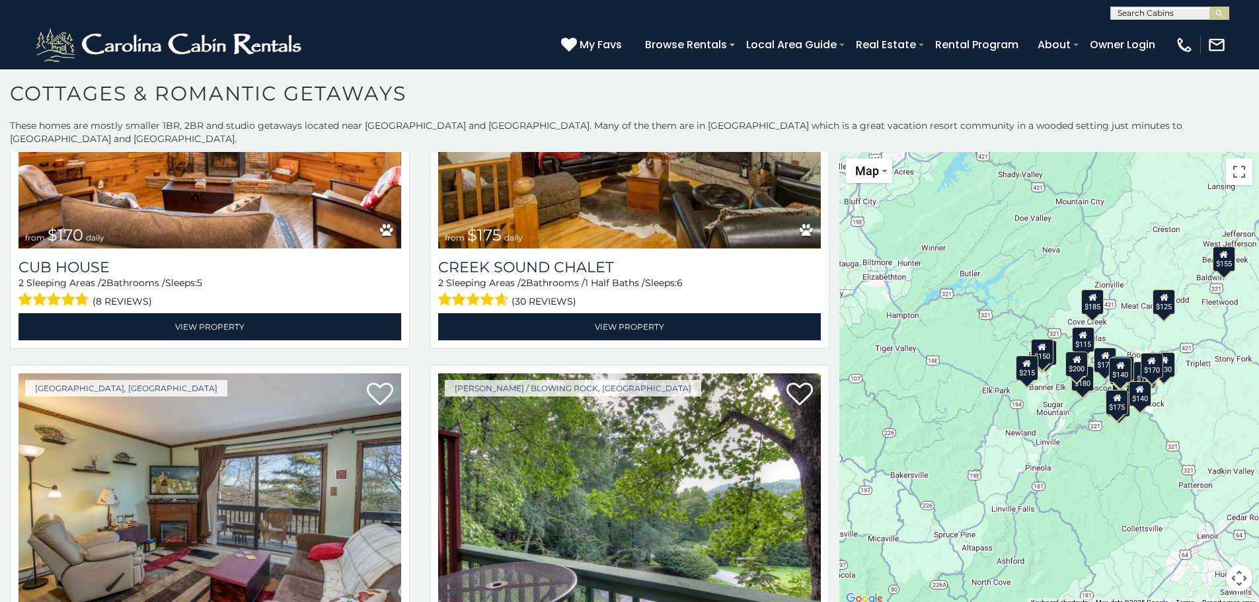
scroll to position [264, 0]
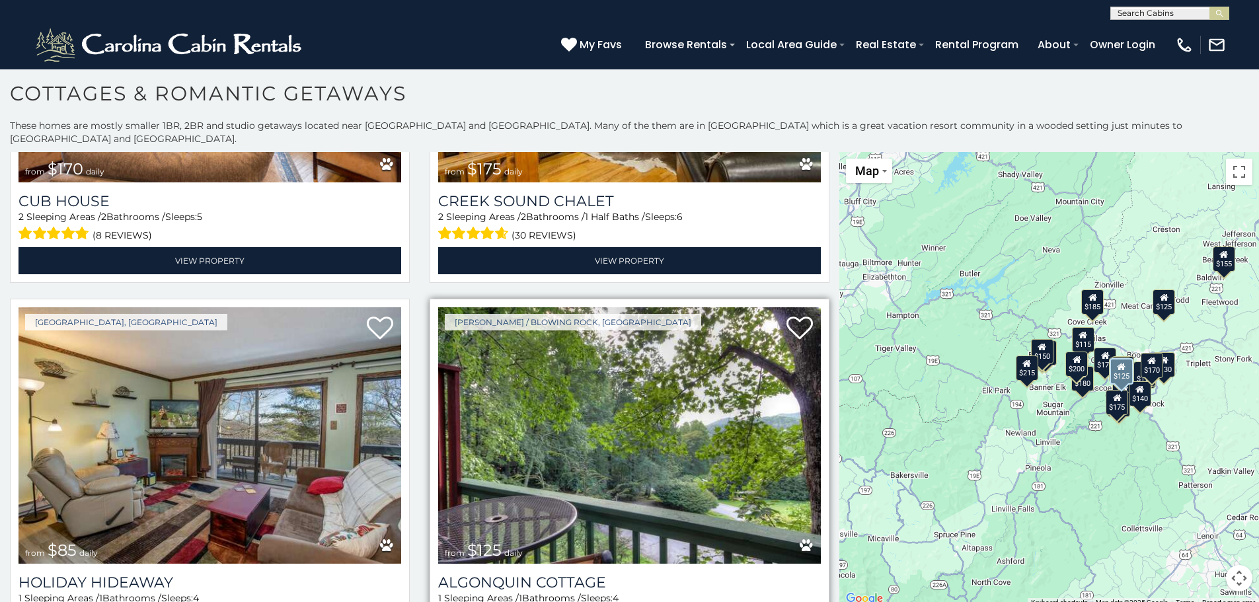
click at [596, 426] on img at bounding box center [629, 435] width 383 height 256
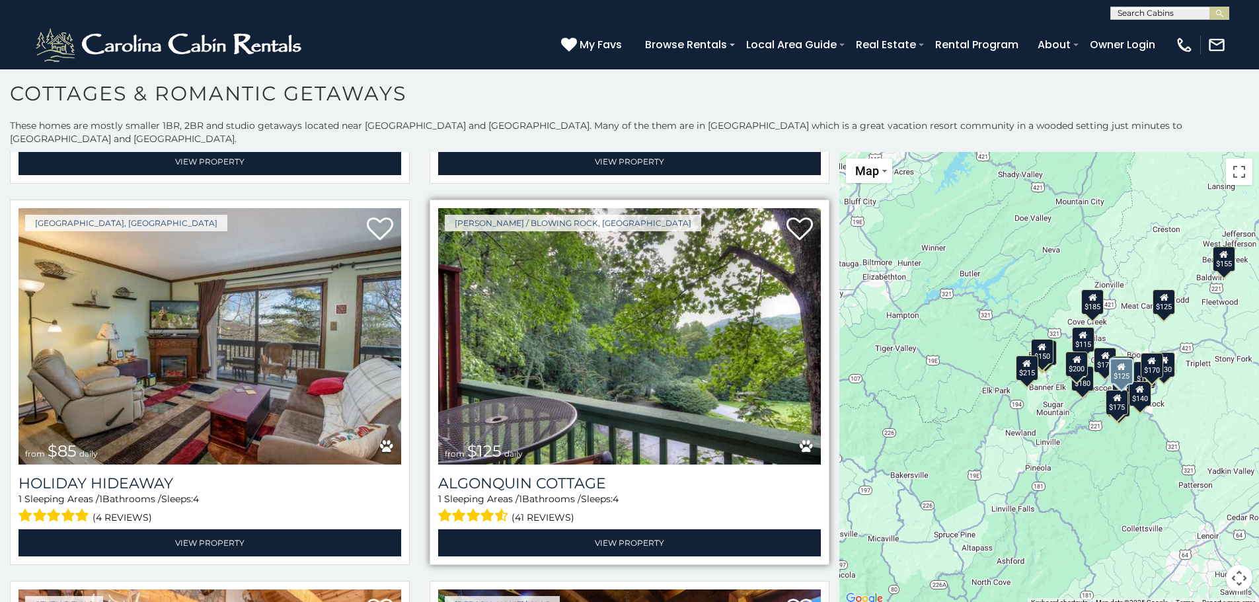
scroll to position [396, 0]
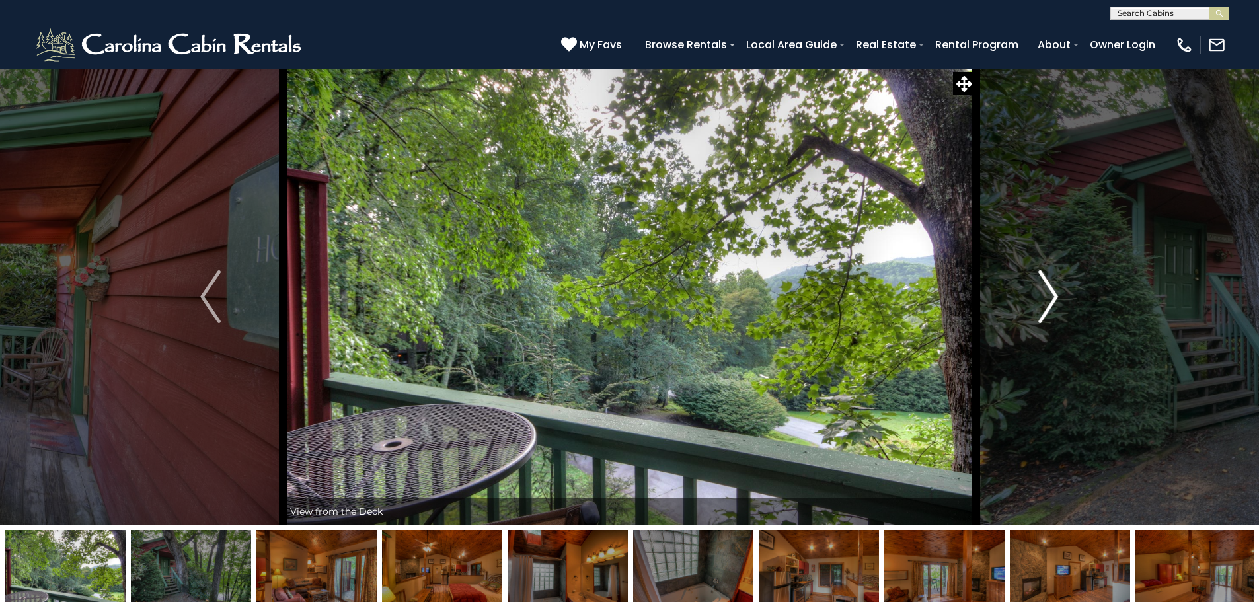
click at [1057, 295] on img "Next" at bounding box center [1048, 296] width 20 height 53
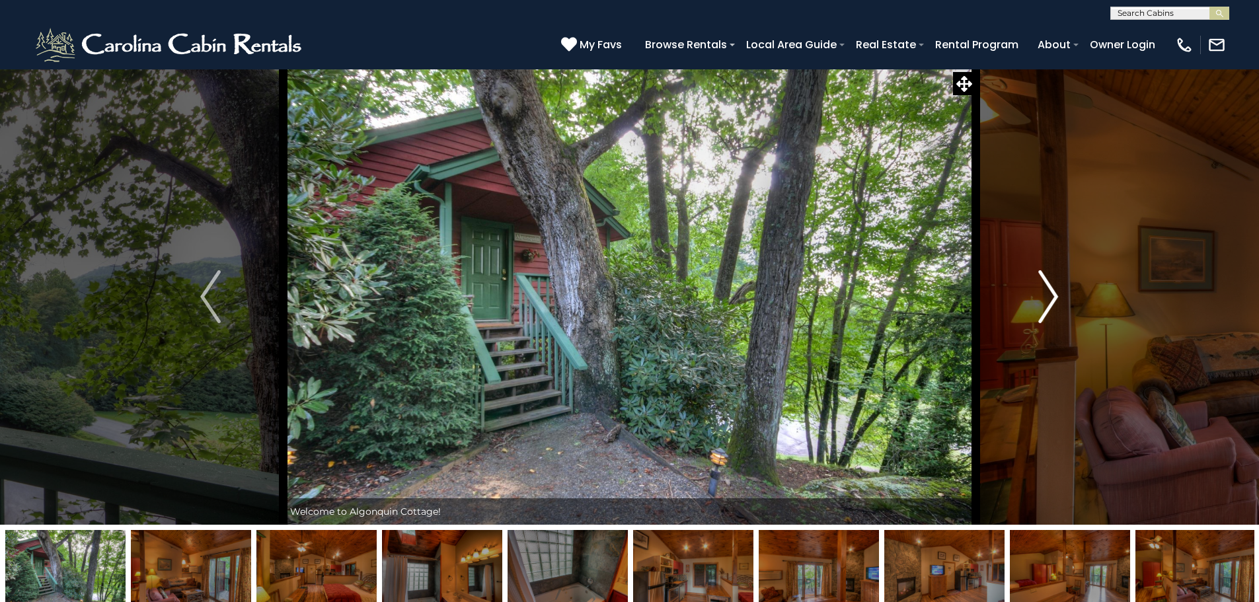
click at [1055, 295] on img "Next" at bounding box center [1048, 296] width 20 height 53
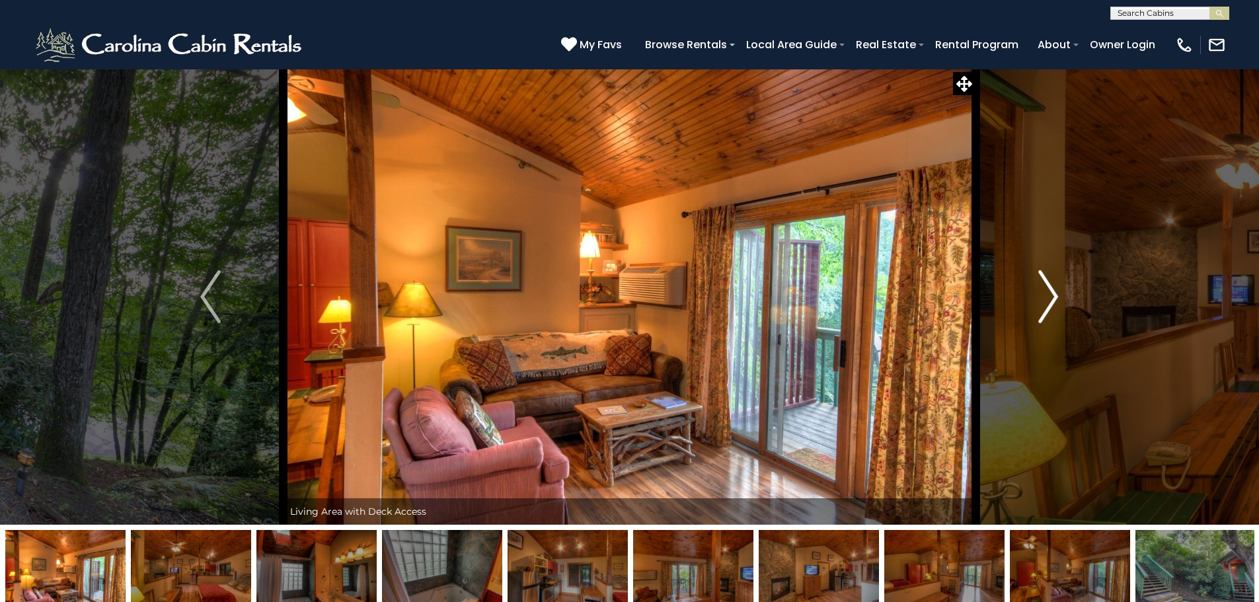
click at [1055, 295] on img "Next" at bounding box center [1048, 296] width 20 height 53
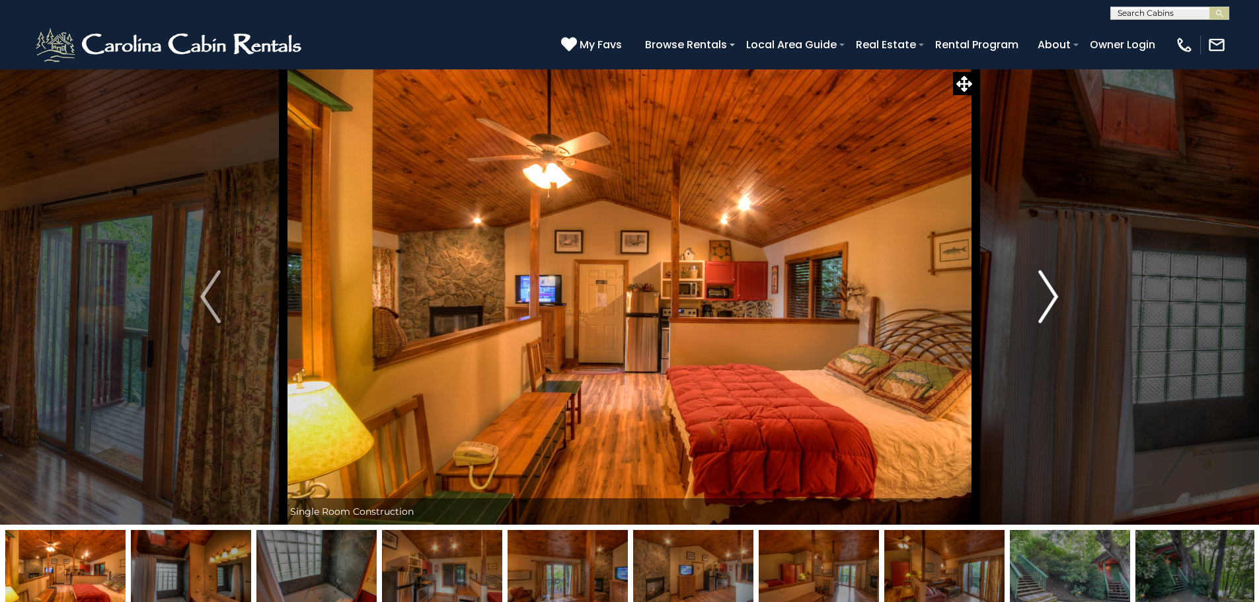
click at [1055, 295] on img "Next" at bounding box center [1048, 296] width 20 height 53
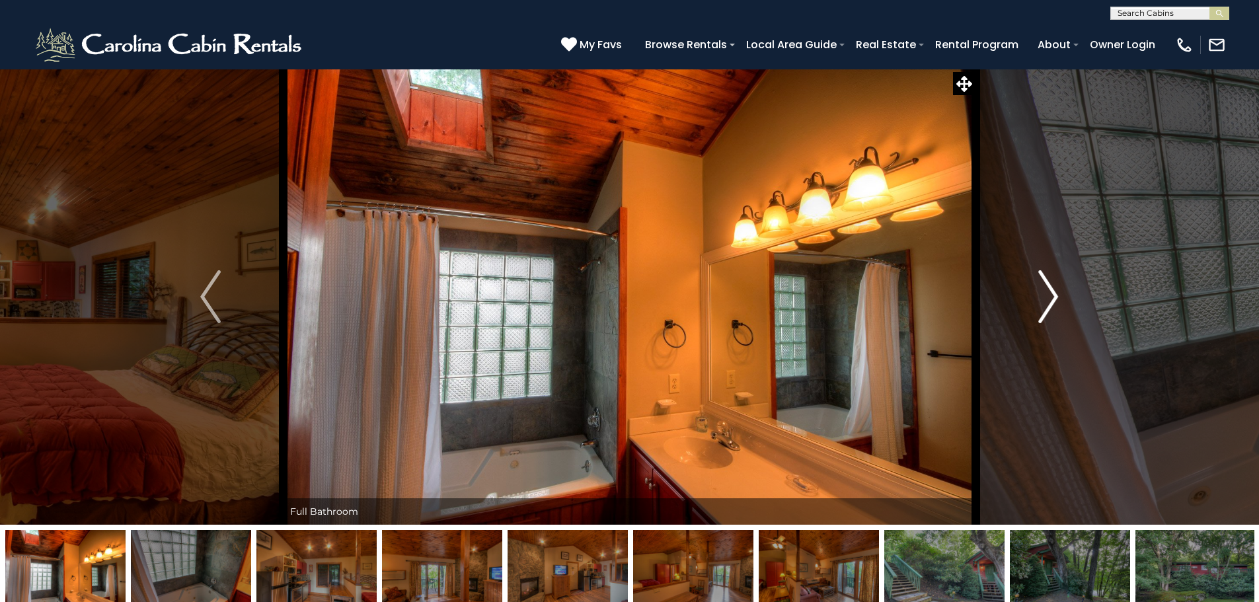
click at [1055, 295] on img "Next" at bounding box center [1048, 296] width 20 height 53
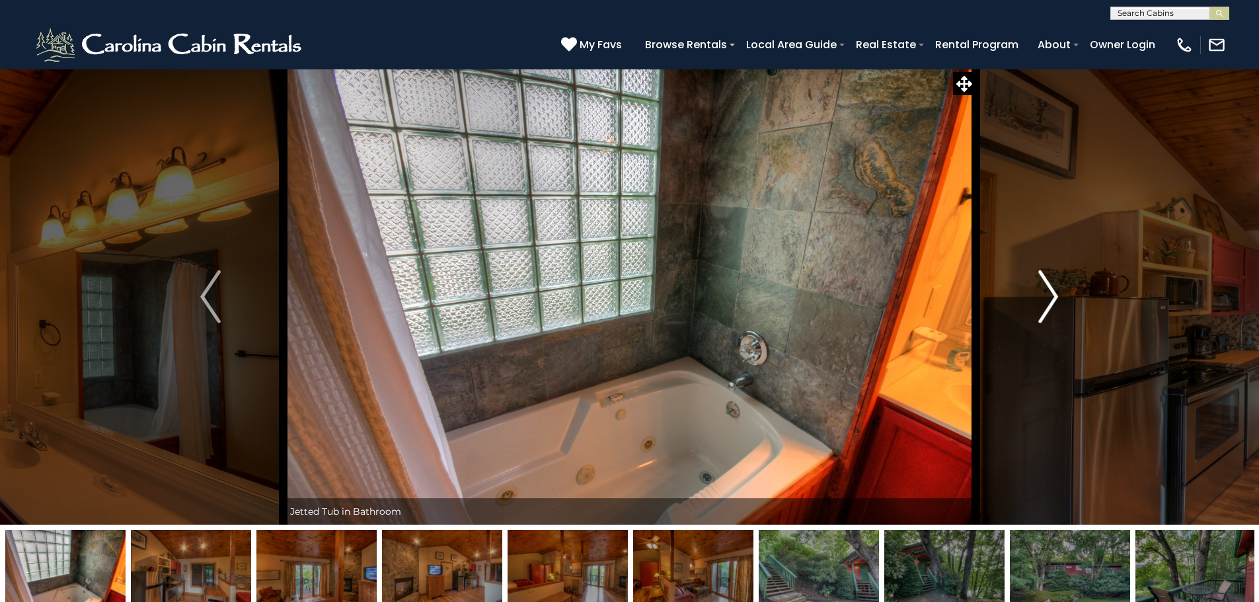
click at [1055, 295] on img "Next" at bounding box center [1048, 296] width 20 height 53
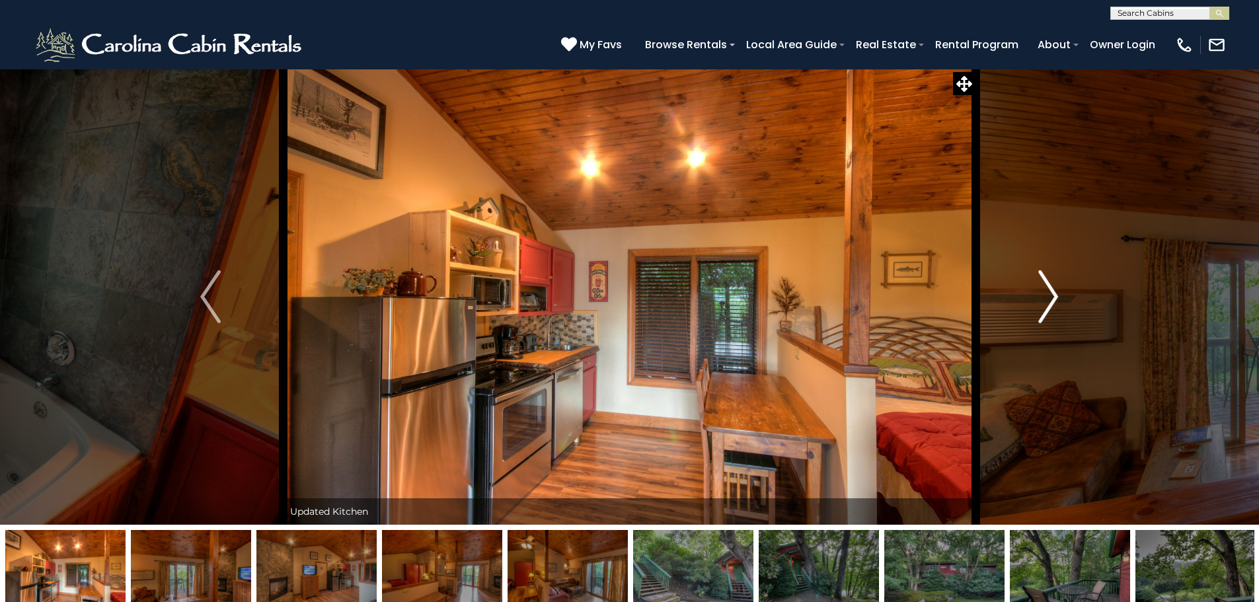
click at [1055, 295] on img "Next" at bounding box center [1048, 296] width 20 height 53
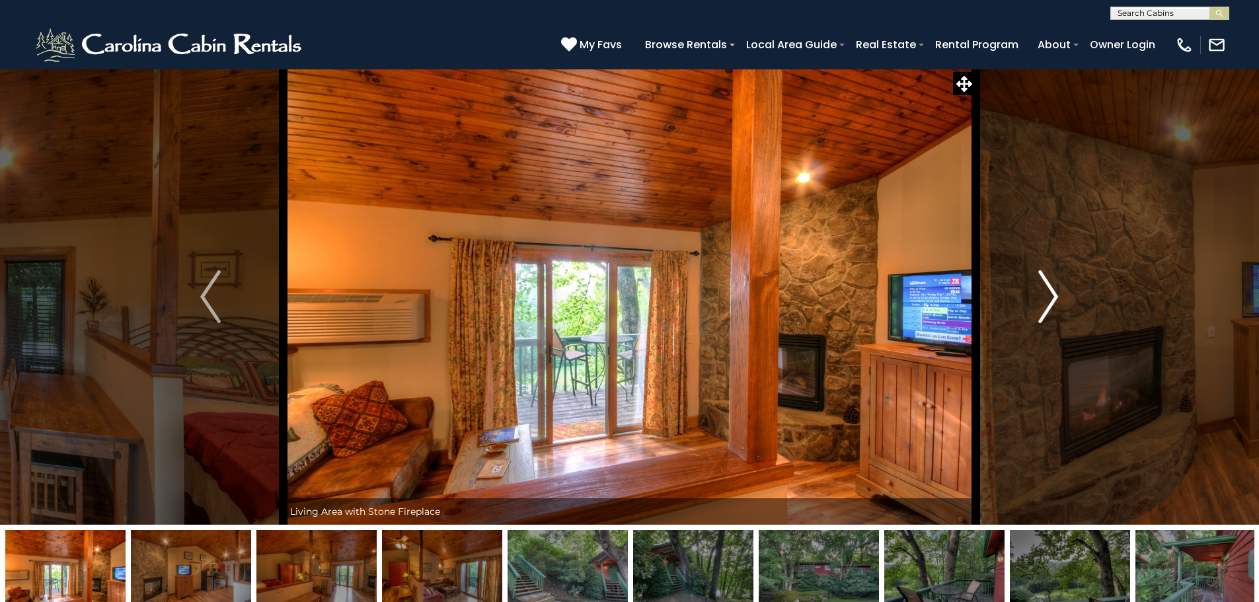
click at [1055, 295] on img "Next" at bounding box center [1048, 296] width 20 height 53
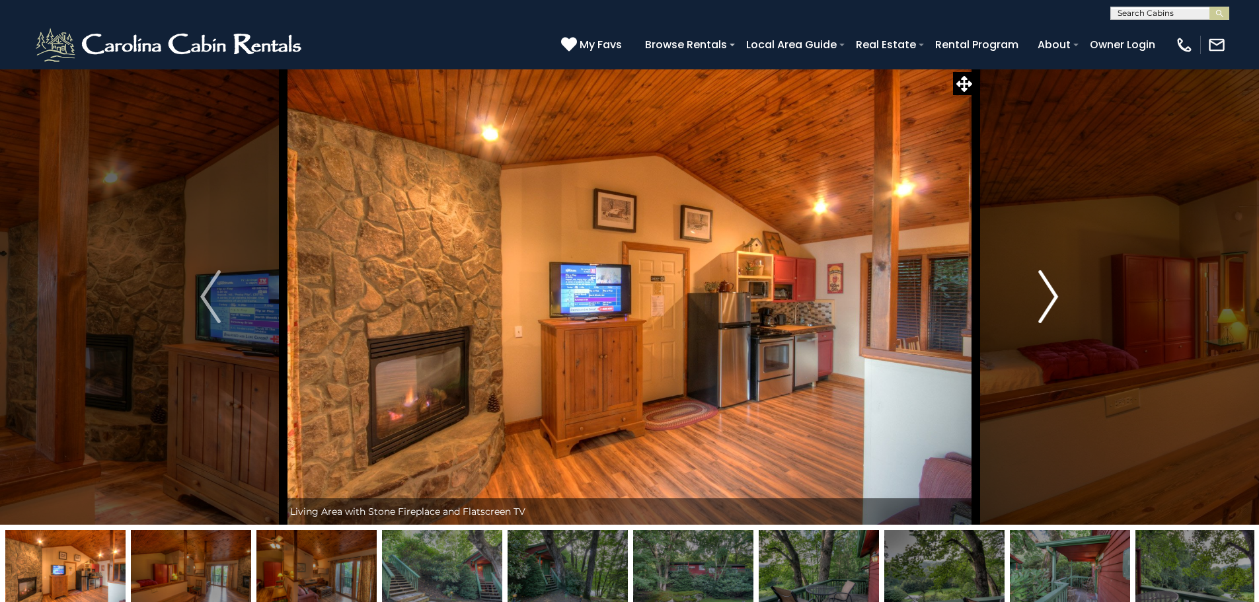
click at [1055, 295] on img "Next" at bounding box center [1048, 296] width 20 height 53
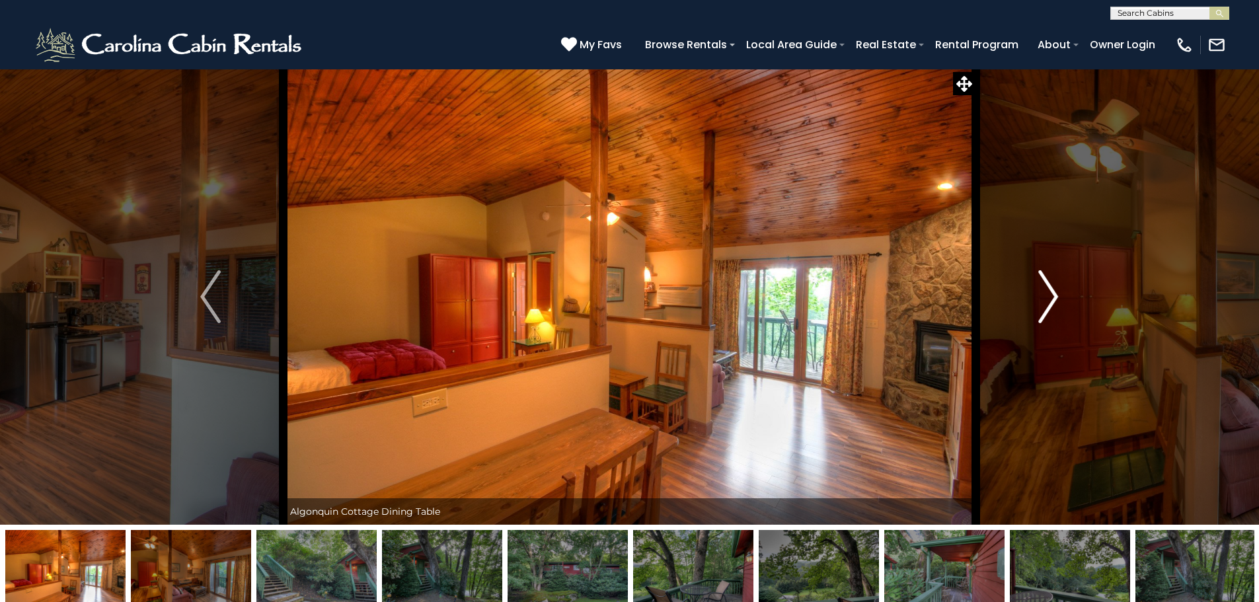
click at [1055, 295] on img "Next" at bounding box center [1048, 296] width 20 height 53
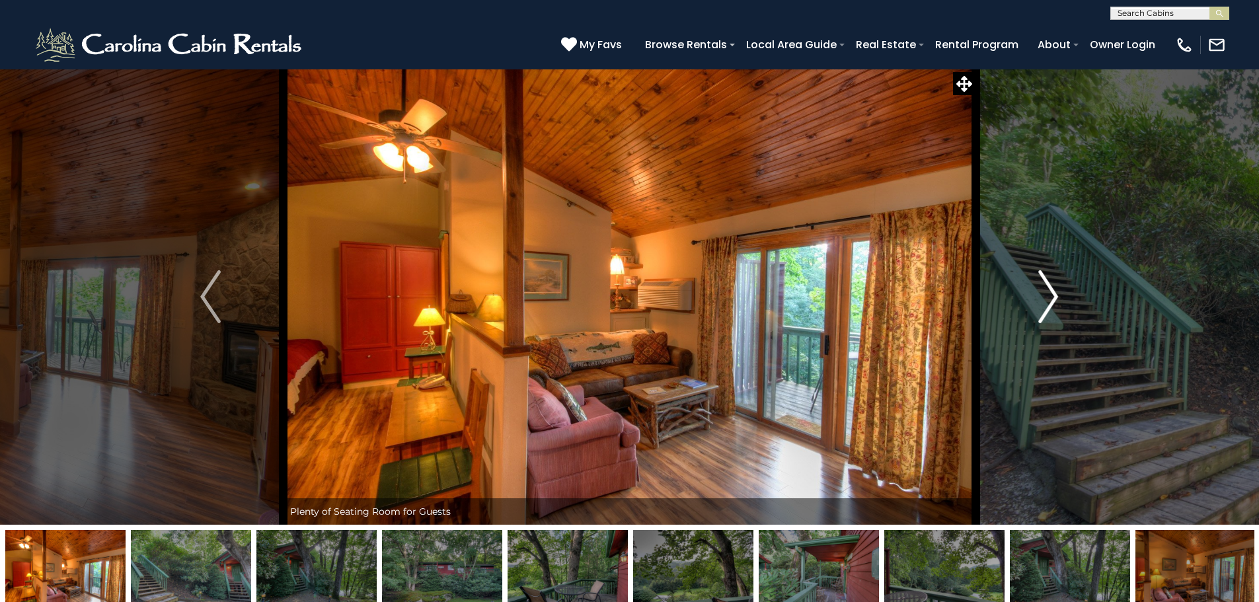
click at [1055, 295] on img "Next" at bounding box center [1048, 296] width 20 height 53
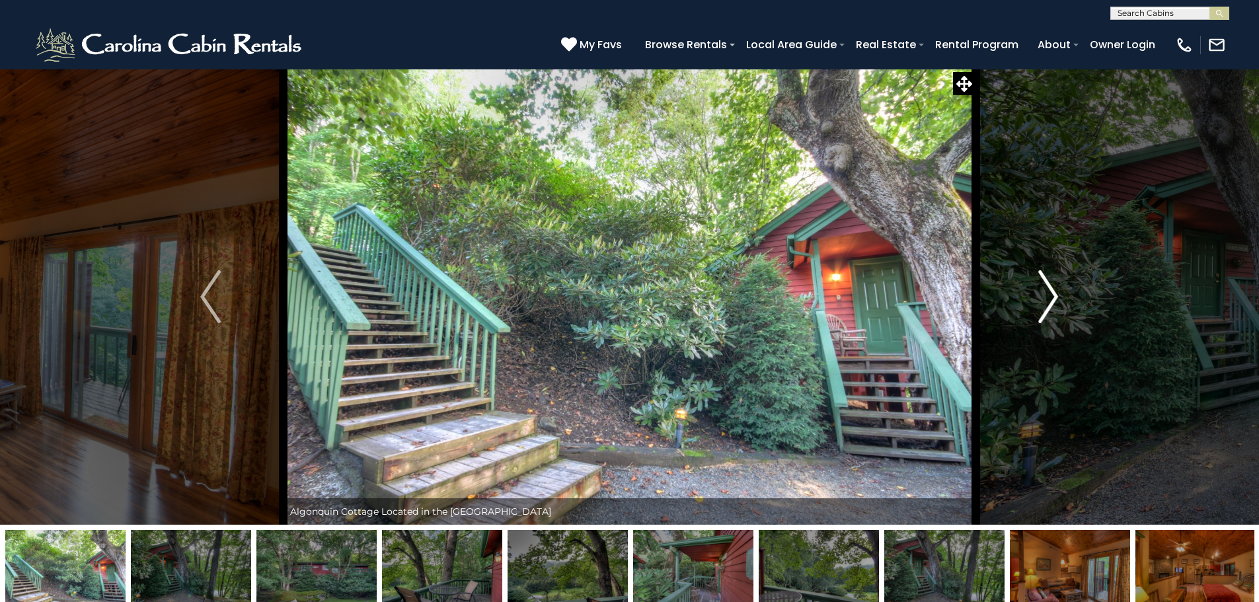
click at [1055, 295] on img "Next" at bounding box center [1048, 296] width 20 height 53
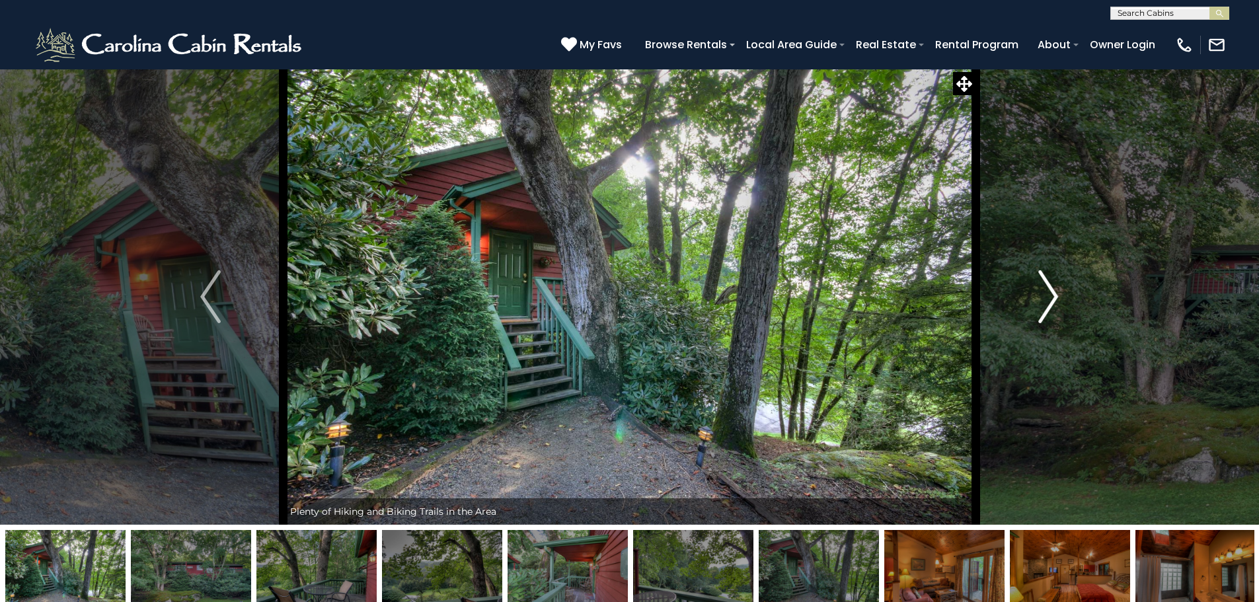
click at [1055, 295] on img "Next" at bounding box center [1048, 296] width 20 height 53
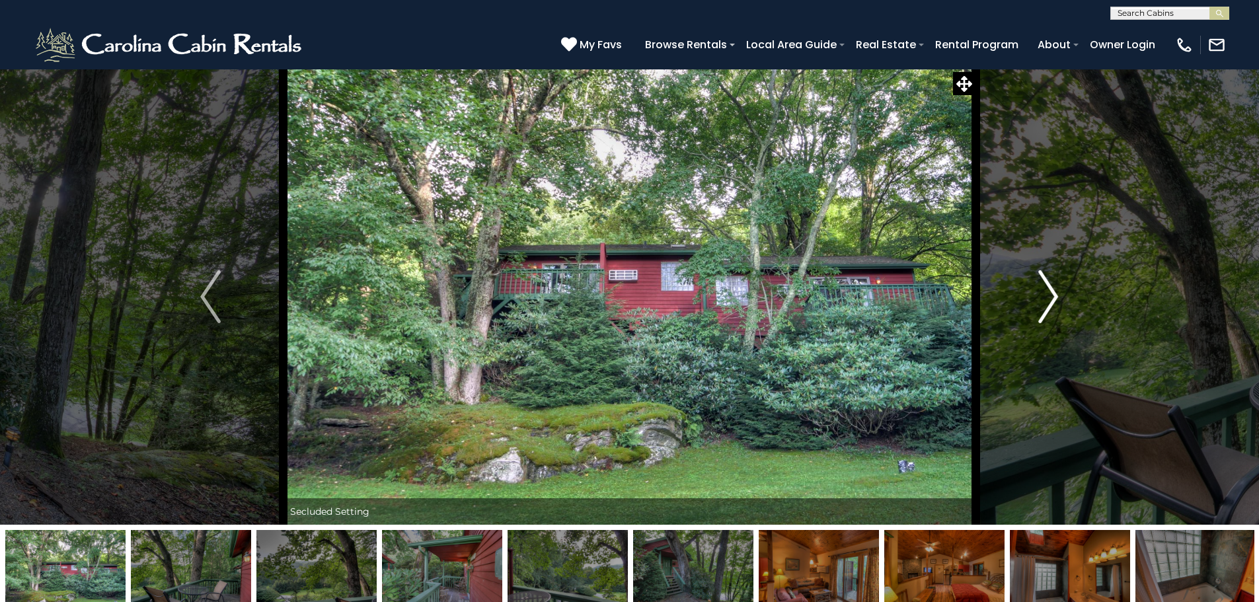
click at [1055, 295] on img "Next" at bounding box center [1048, 296] width 20 height 53
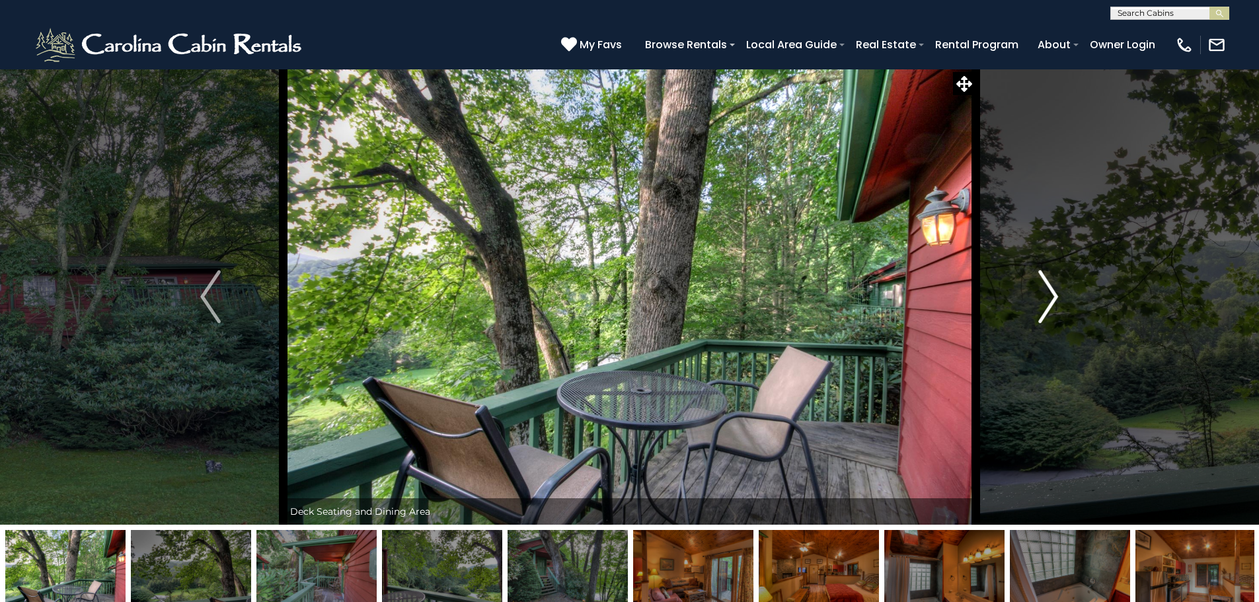
click at [1055, 295] on img "Next" at bounding box center [1048, 296] width 20 height 53
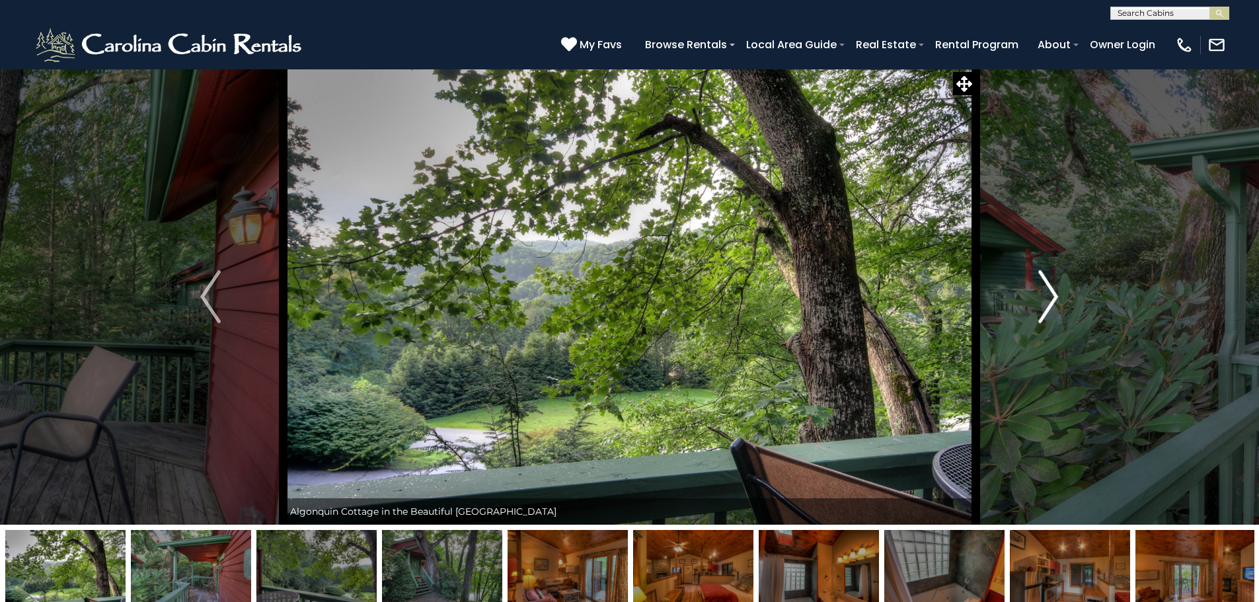
click at [1055, 295] on img "Next" at bounding box center [1048, 296] width 20 height 53
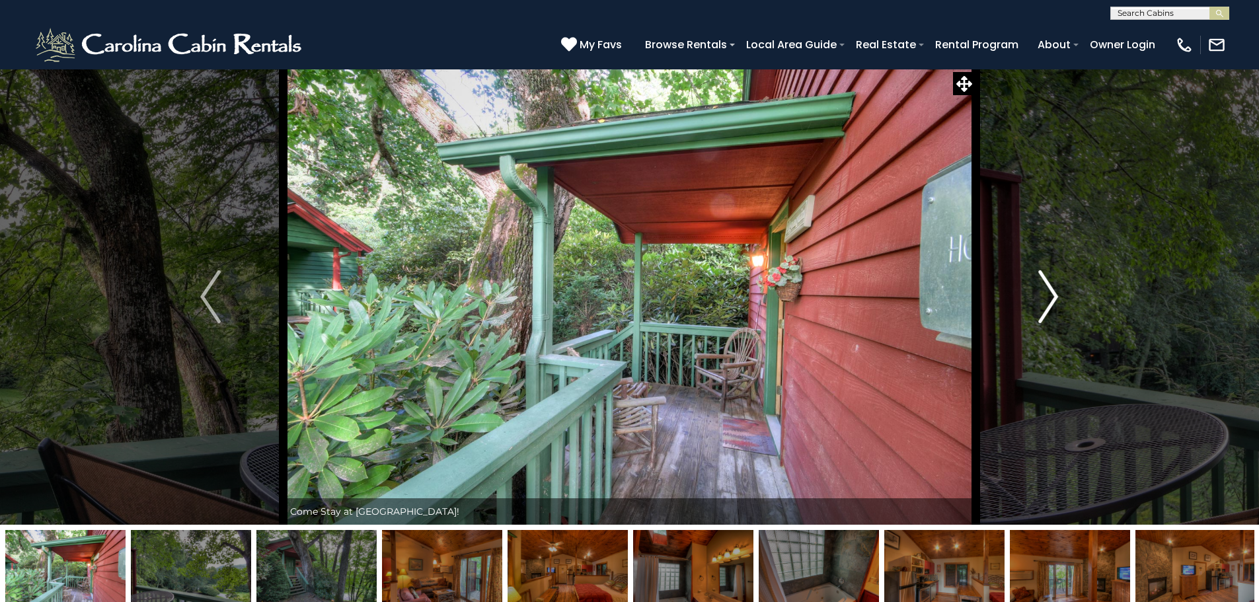
click at [1055, 295] on img "Next" at bounding box center [1048, 296] width 20 height 53
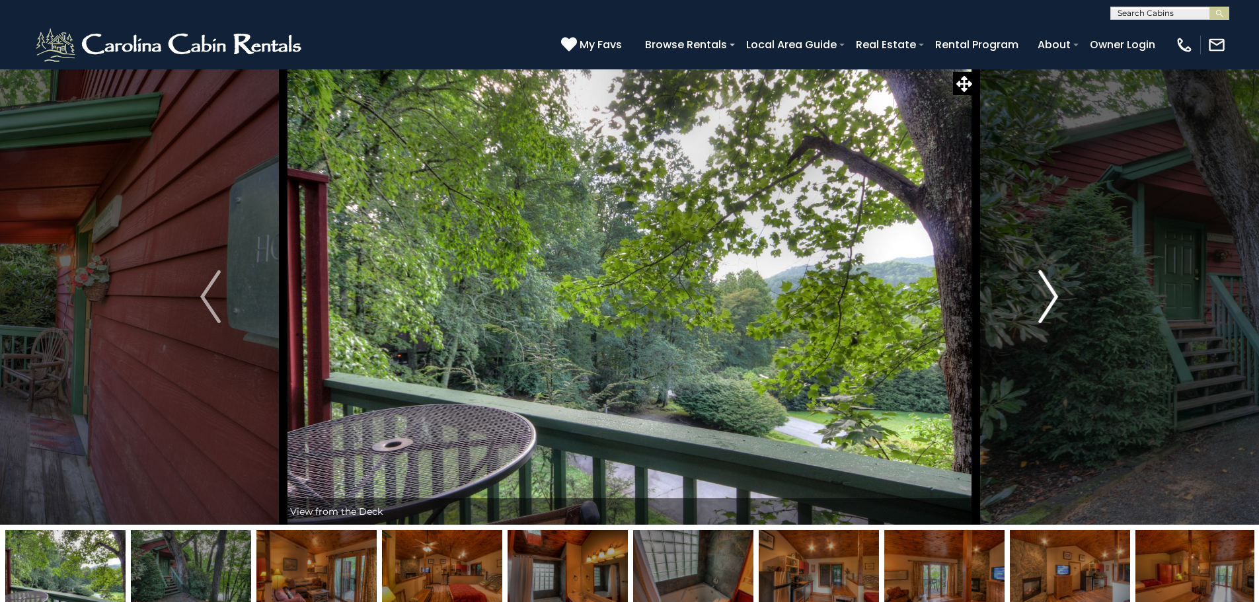
click at [1055, 295] on img "Next" at bounding box center [1048, 296] width 20 height 53
